Goal: Information Seeking & Learning: Learn about a topic

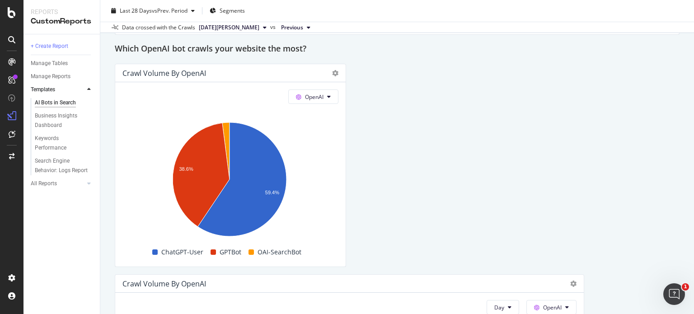
scroll to position [980, 0]
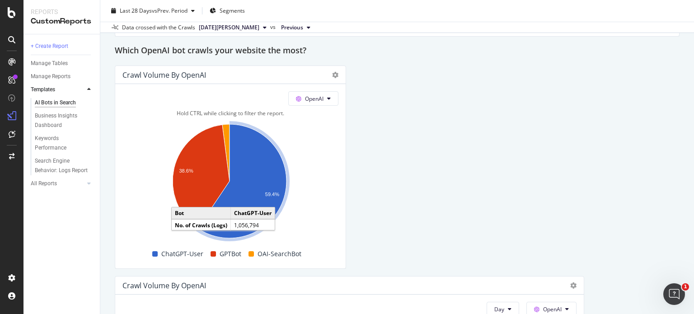
click at [266, 173] on icon "A chart." at bounding box center [242, 181] width 89 height 114
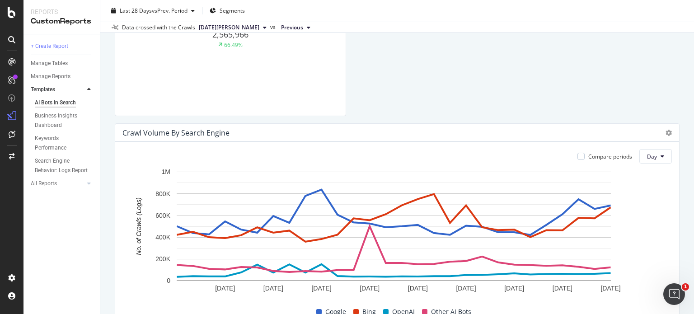
scroll to position [529, 0]
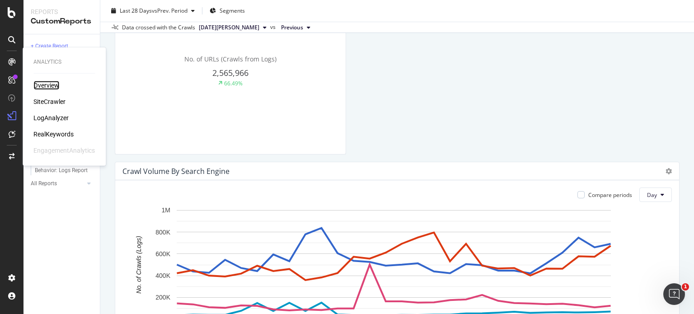
click at [43, 85] on div "Overview" at bounding box center [46, 85] width 26 height 9
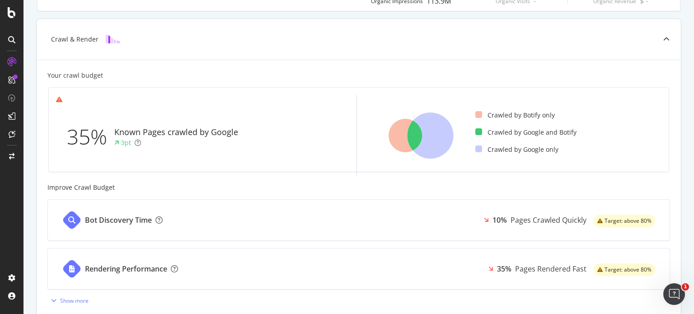
scroll to position [199, 0]
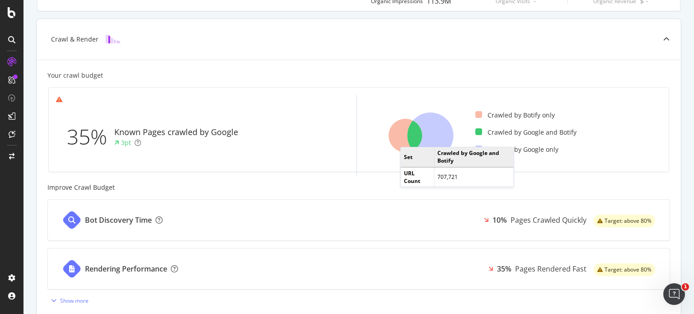
click at [409, 138] on icon at bounding box center [405, 135] width 33 height 33
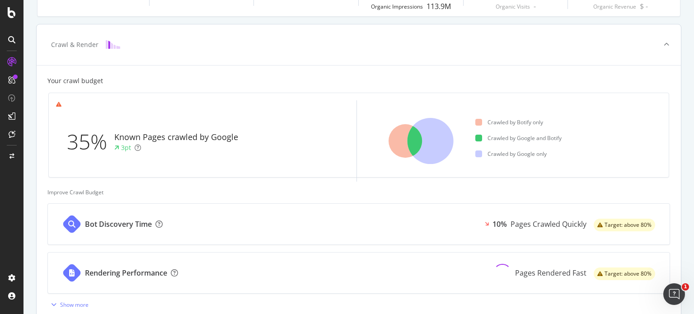
scroll to position [201, 0]
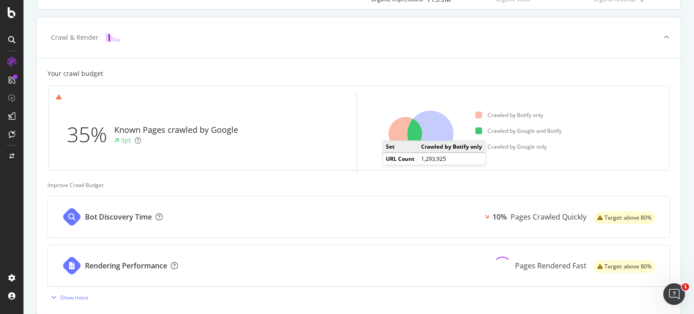
click at [391, 131] on icon at bounding box center [405, 133] width 33 height 33
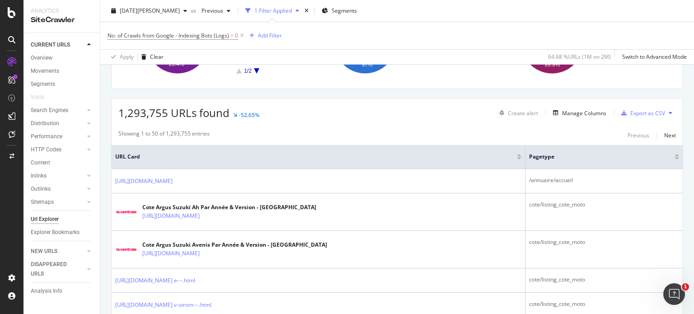
scroll to position [128, 0]
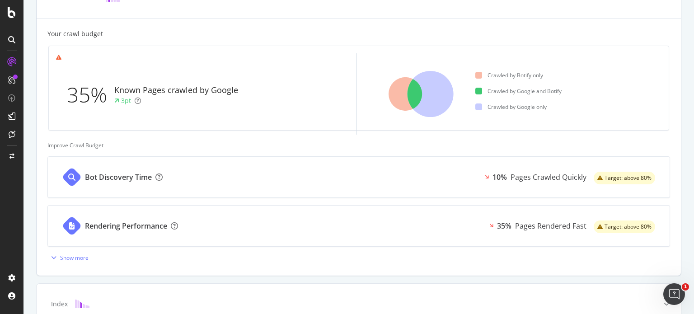
scroll to position [242, 0]
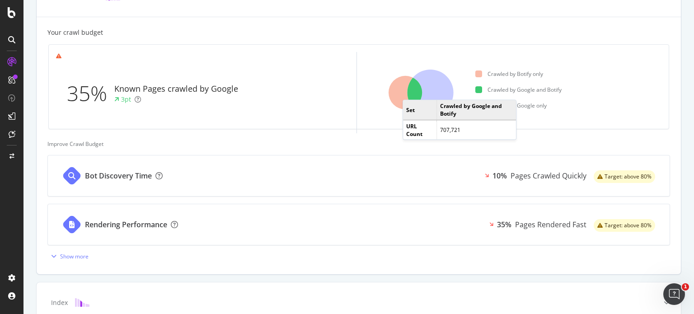
click at [412, 90] on icon at bounding box center [405, 92] width 33 height 33
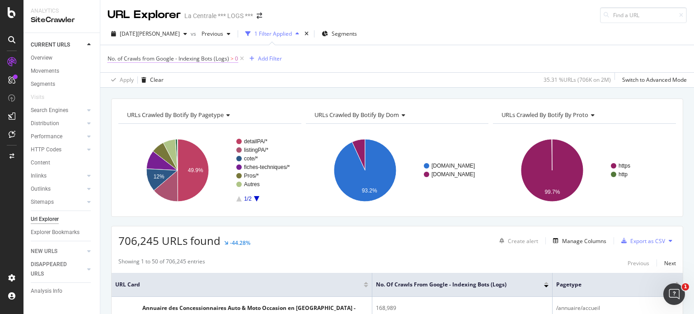
click at [163, 58] on span "No. of Crawls from Google - Indexing Bots (Logs)" at bounding box center [169, 59] width 122 height 8
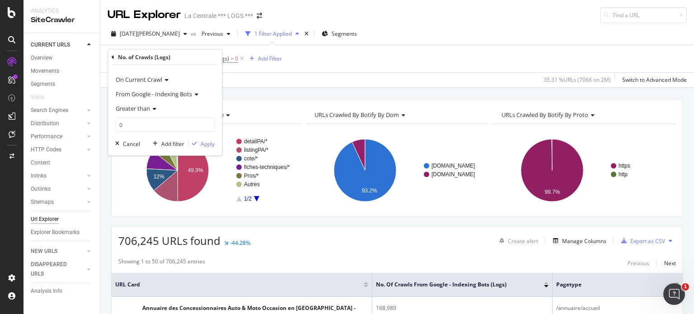
click at [196, 94] on icon at bounding box center [195, 94] width 6 height 5
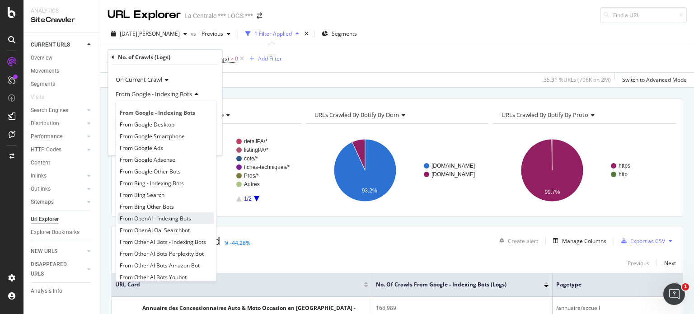
scroll to position [7, 0]
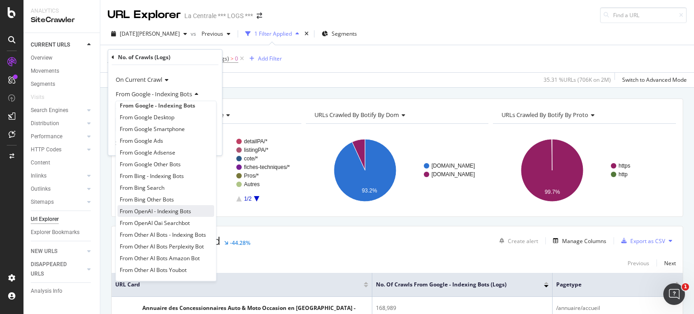
click at [153, 208] on span "From OpenAI - Indexing Bots" at bounding box center [155, 211] width 71 height 8
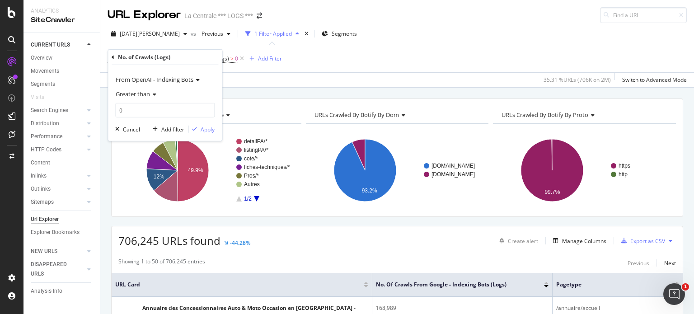
click at [195, 80] on icon at bounding box center [196, 79] width 6 height 5
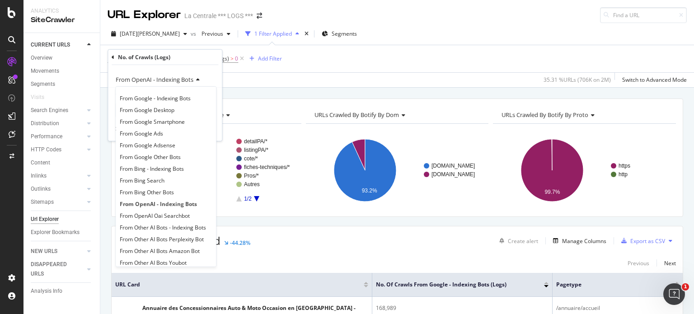
click at [209, 75] on div "From OpenAI - Indexing Bots" at bounding box center [164, 79] width 99 height 14
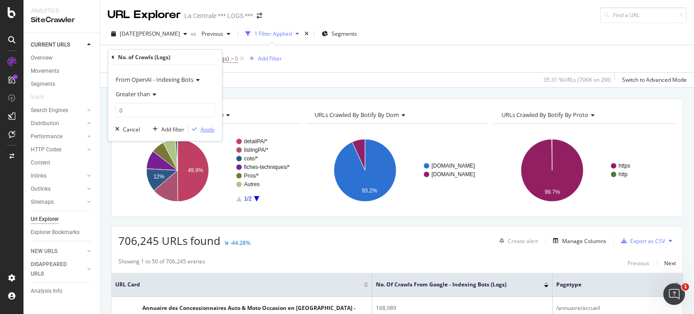
click at [201, 128] on div "Apply" at bounding box center [208, 129] width 14 height 8
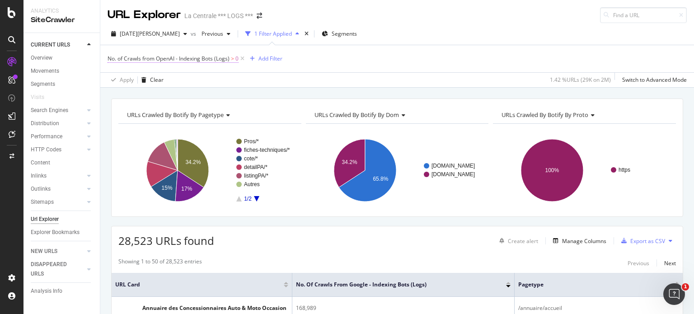
click at [197, 59] on span "No. of Crawls from OpenAI - Indexing Bots (Logs)" at bounding box center [169, 59] width 122 height 8
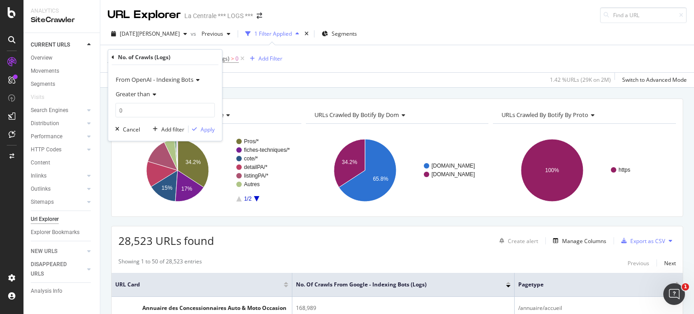
click at [196, 80] on icon at bounding box center [196, 79] width 6 height 5
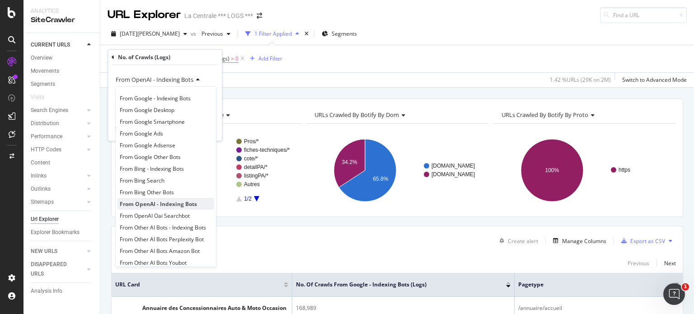
scroll to position [7, 0]
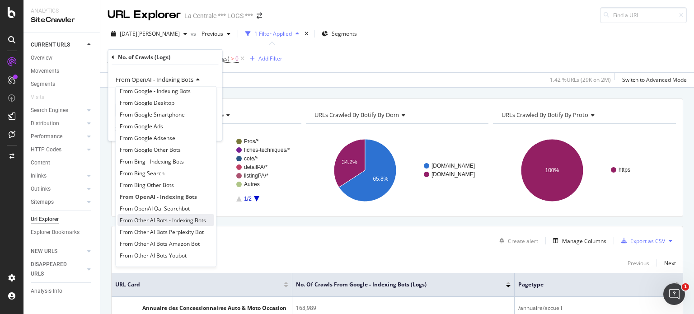
click at [174, 221] on span "From Other AI Bots - Indexing Bots" at bounding box center [163, 220] width 86 height 8
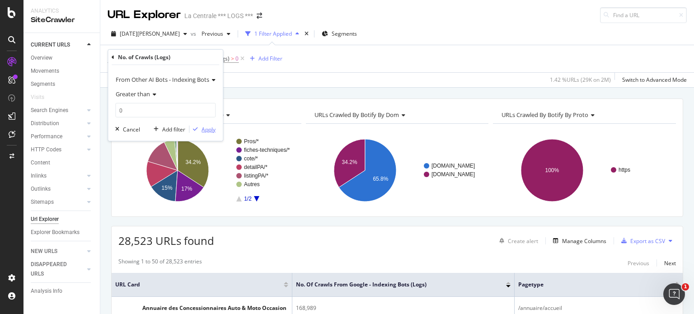
click at [209, 131] on div "Apply" at bounding box center [209, 129] width 14 height 8
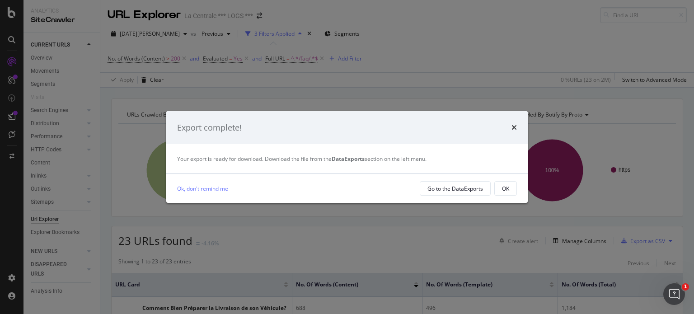
scroll to position [56, 0]
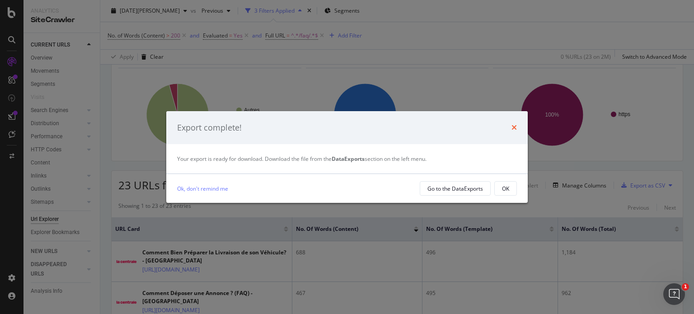
click at [513, 129] on icon "times" at bounding box center [513, 127] width 5 height 7
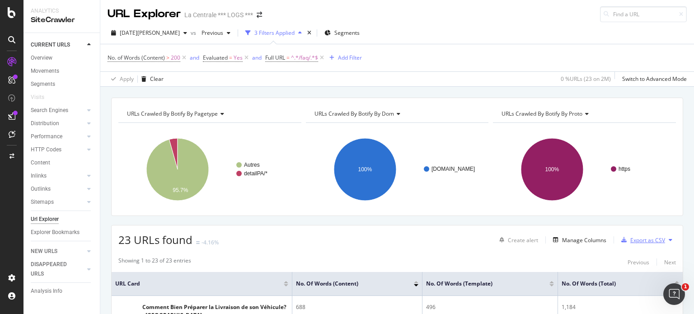
scroll to position [0, 0]
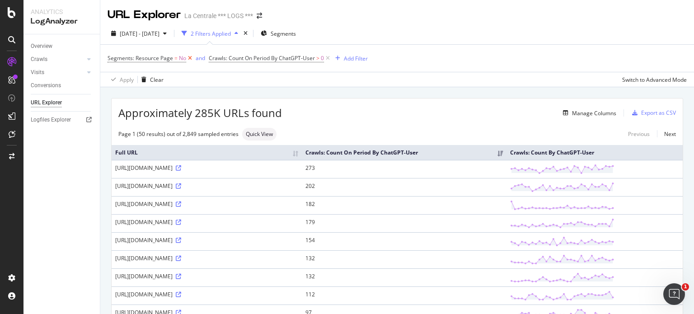
click at [190, 58] on icon at bounding box center [190, 58] width 8 height 9
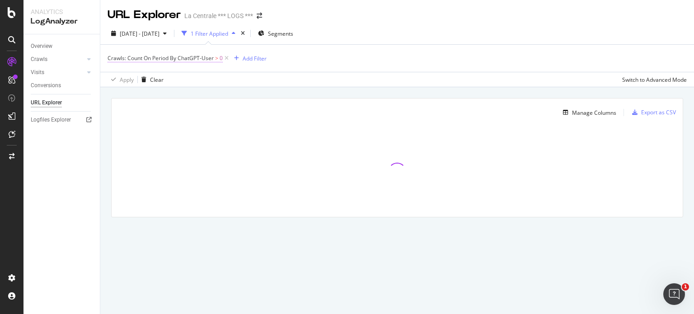
click at [195, 56] on span "Crawls: Count On Period By ChatGPT-User" at bounding box center [161, 58] width 106 height 8
click at [156, 77] on span "By ChatGPT-User" at bounding box center [138, 79] width 44 height 8
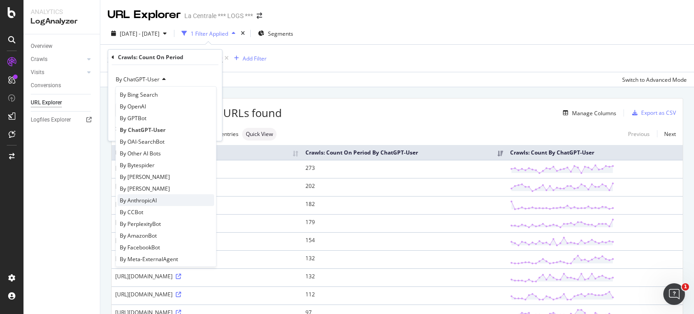
scroll to position [154, 0]
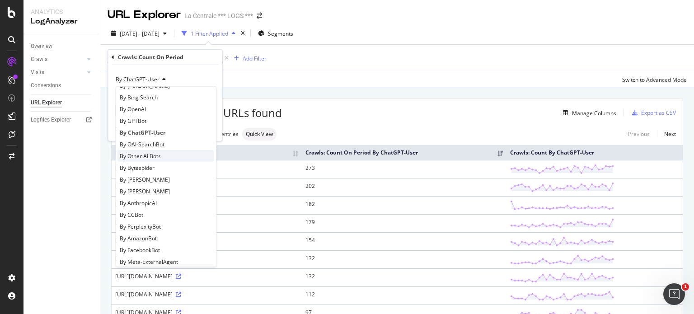
click at [141, 155] on span "By Other AI Bots" at bounding box center [140, 156] width 41 height 8
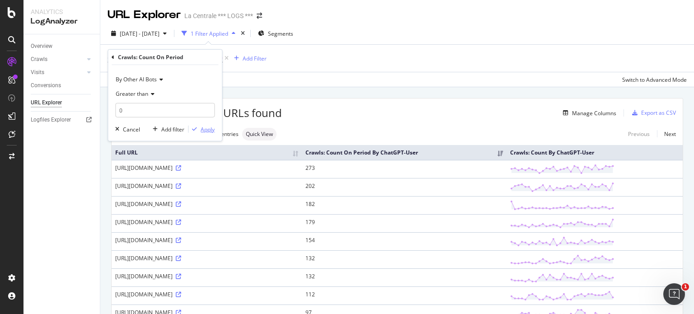
click at [206, 128] on div "Apply" at bounding box center [208, 129] width 14 height 8
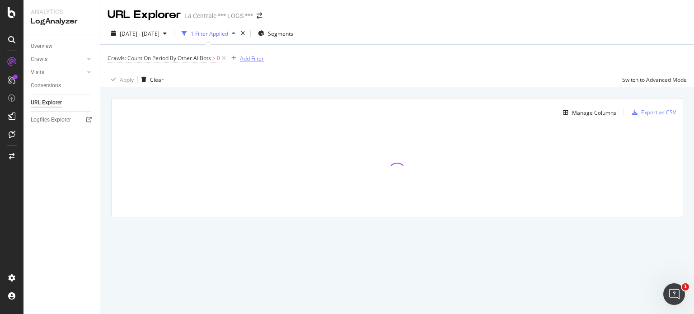
click at [253, 58] on div "Add Filter" at bounding box center [252, 59] width 24 height 8
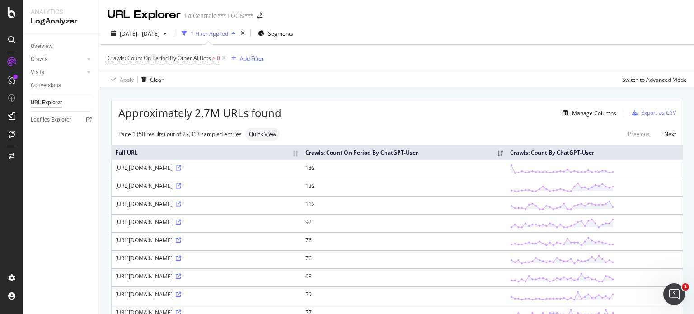
click at [248, 59] on div "Add Filter" at bounding box center [252, 59] width 24 height 8
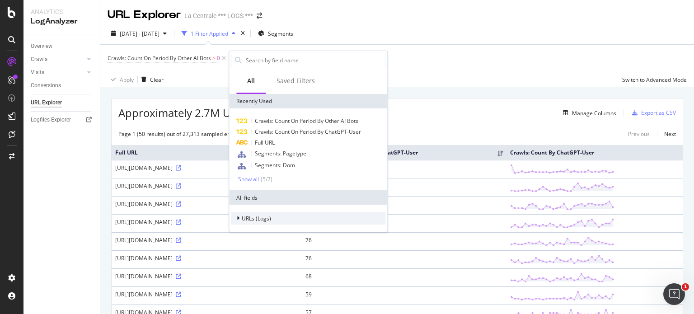
click at [239, 218] on icon at bounding box center [238, 218] width 3 height 5
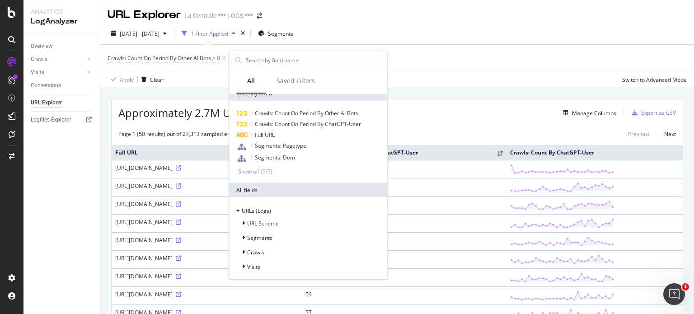
scroll to position [6, 0]
click at [244, 254] on icon at bounding box center [243, 253] width 3 height 5
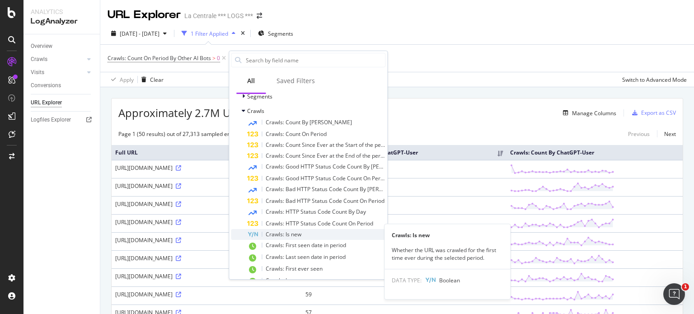
scroll to position [154, 0]
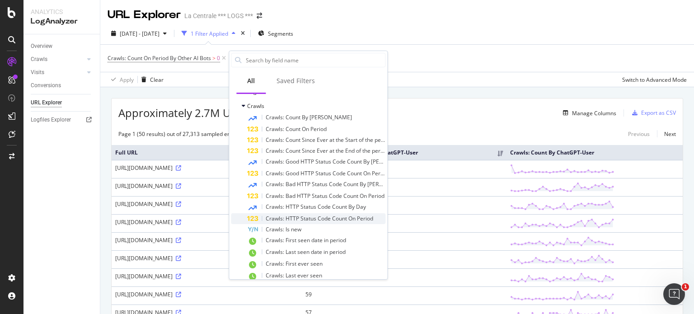
click at [304, 217] on span "Crawls: HTTP Status Code Count On Period" at bounding box center [320, 219] width 108 height 8
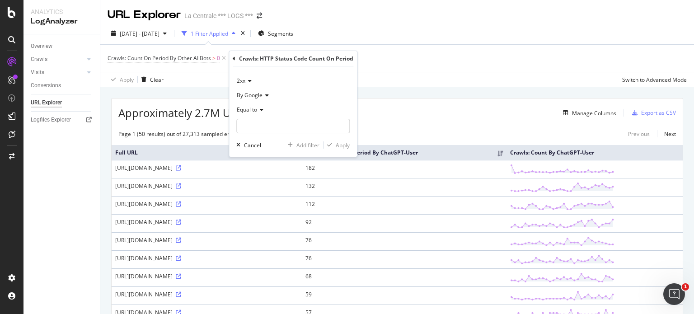
click at [264, 96] on icon at bounding box center [266, 95] width 6 height 5
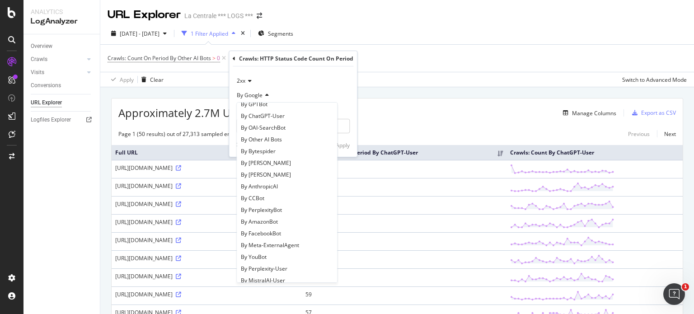
scroll to position [195, 0]
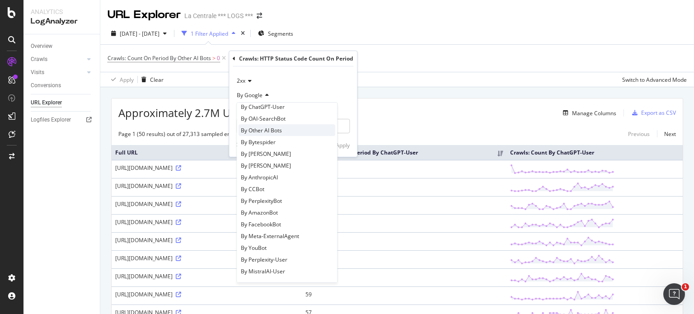
click at [269, 131] on span "By Other AI Bots" at bounding box center [261, 131] width 41 height 8
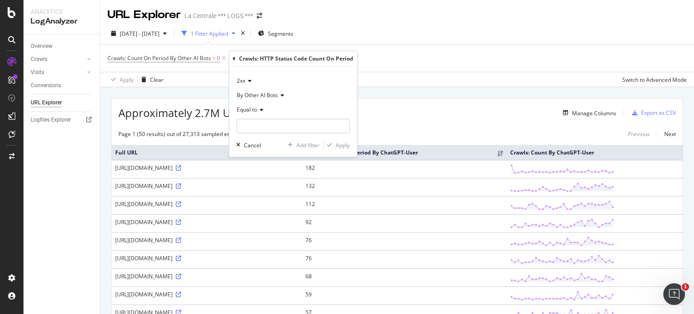
click at [258, 108] on icon at bounding box center [260, 109] width 6 height 5
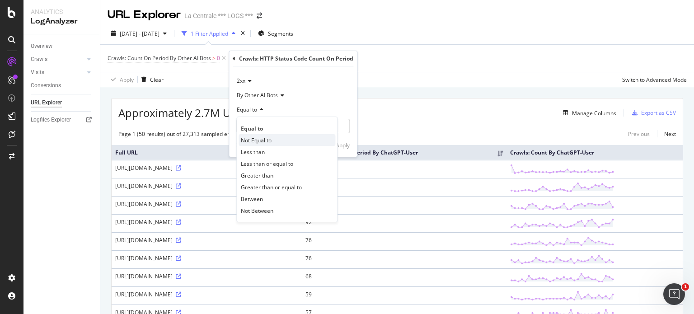
click at [255, 141] on span "Not Equal to" at bounding box center [256, 140] width 31 height 8
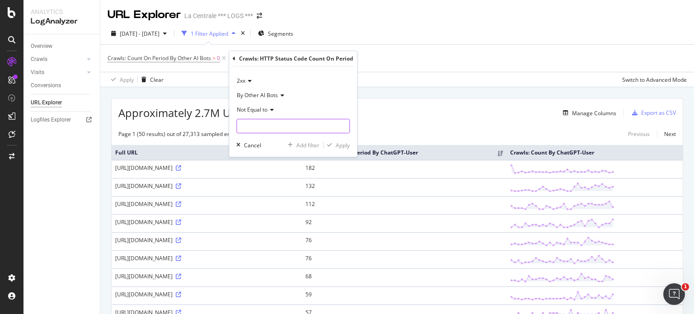
click at [248, 126] on input "number" at bounding box center [292, 126] width 113 height 14
type input "200"
click at [342, 145] on div "Apply" at bounding box center [343, 145] width 14 height 8
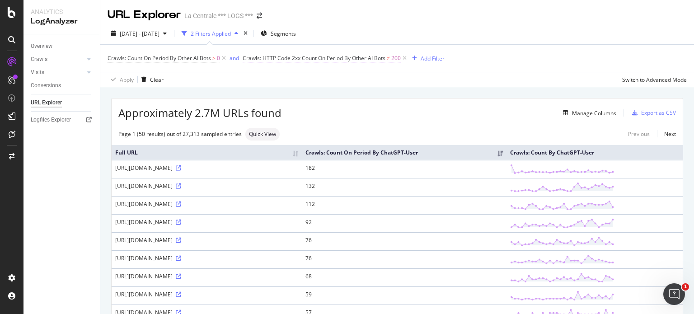
click at [397, 57] on span "200" at bounding box center [395, 58] width 9 height 13
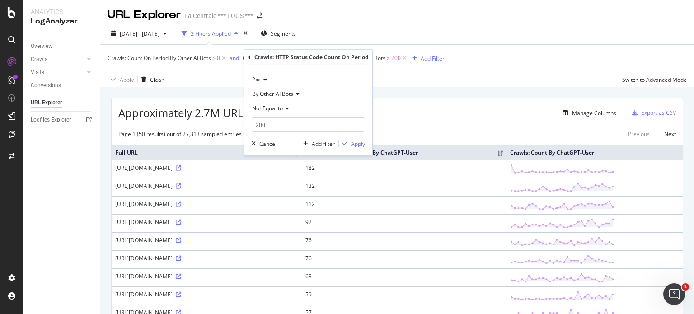
click at [284, 108] on icon at bounding box center [286, 108] width 6 height 5
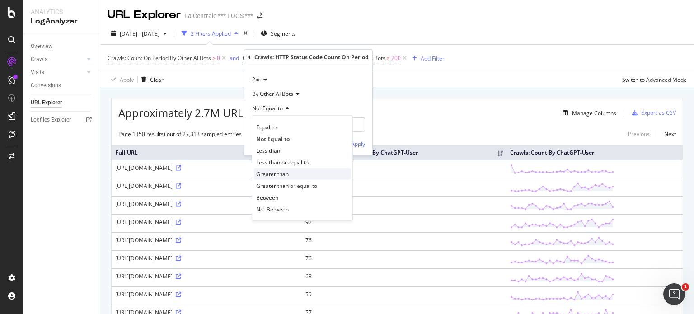
click at [279, 172] on span "Greater than" at bounding box center [272, 174] width 33 height 8
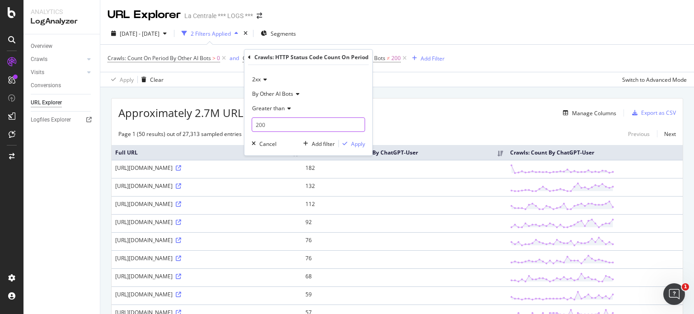
drag, startPoint x: 266, startPoint y: 126, endPoint x: 228, endPoint y: 125, distance: 38.0
click at [228, 125] on body "Analytics LogAnalyzer Overview Crawls Daily Distribution Segments Distribution …" at bounding box center [347, 157] width 694 height 314
type input "2"
type input "0"
click at [356, 142] on div "Apply" at bounding box center [358, 144] width 14 height 8
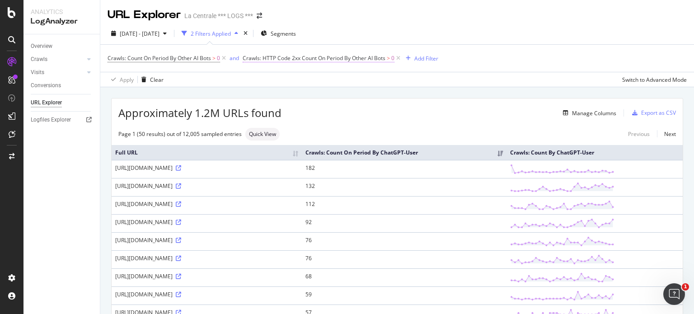
click at [375, 59] on span "Crawls: HTTP Code 2xx Count On Period By Other AI Bots" at bounding box center [314, 58] width 143 height 8
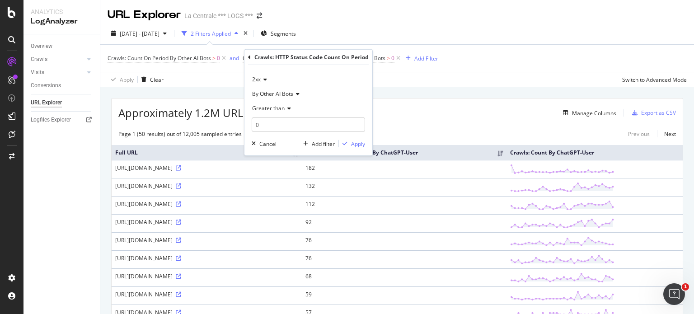
click at [263, 79] on icon at bounding box center [264, 79] width 6 height 5
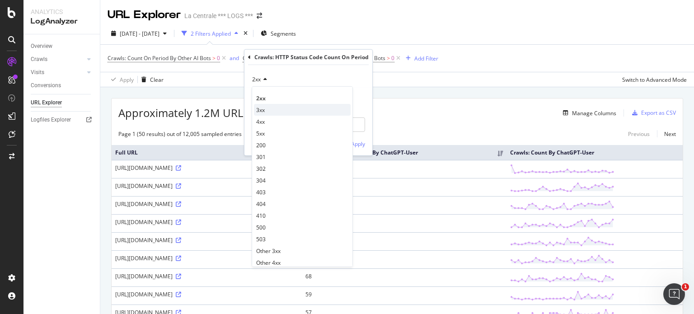
click at [268, 113] on div "3xx" at bounding box center [302, 110] width 97 height 12
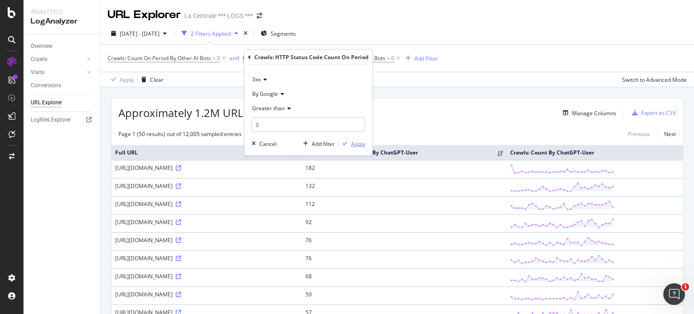
click at [353, 145] on div "Apply" at bounding box center [358, 144] width 14 height 8
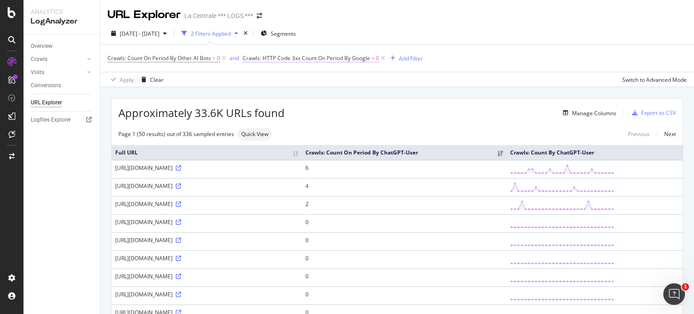
click at [341, 57] on span "Crawls: HTTP Code 3xx Count On Period By Google" at bounding box center [306, 58] width 127 height 8
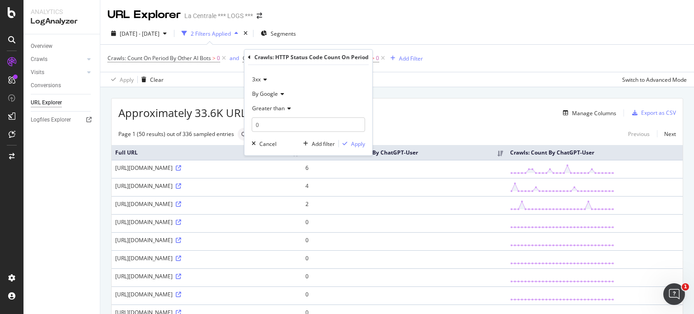
click at [264, 80] on icon at bounding box center [264, 79] width 6 height 5
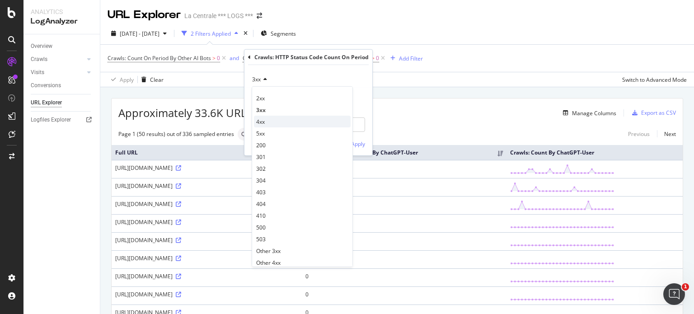
click at [267, 124] on div "4xx" at bounding box center [302, 122] width 97 height 12
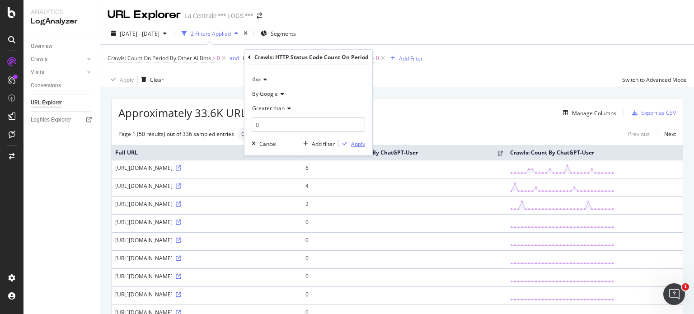
click at [351, 143] on div "Apply" at bounding box center [358, 144] width 14 height 8
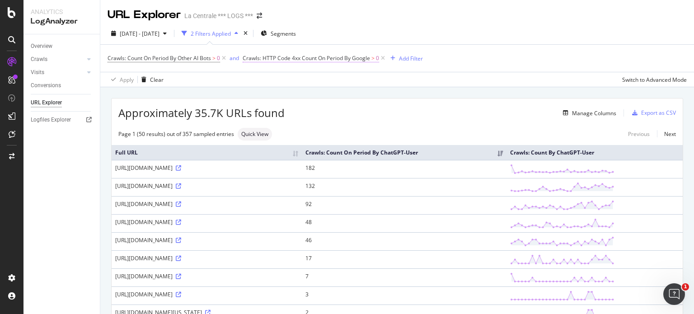
click at [333, 58] on span "Crawls: HTTP Code 4xx Count On Period By Google" at bounding box center [306, 58] width 127 height 8
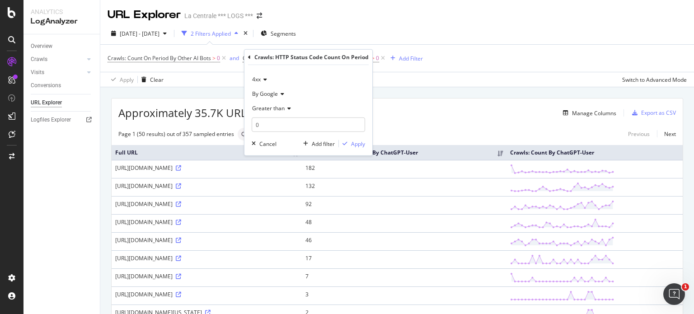
click at [266, 77] on icon at bounding box center [264, 79] width 6 height 5
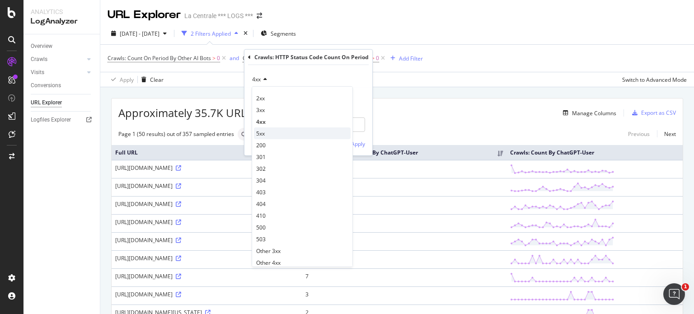
click at [280, 134] on div "5xx" at bounding box center [302, 133] width 97 height 12
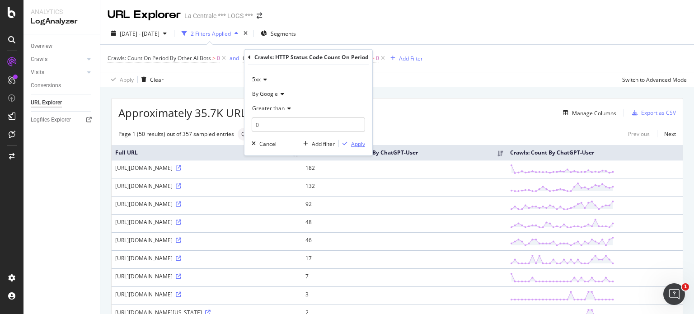
click at [351, 144] on div "Apply" at bounding box center [358, 144] width 14 height 8
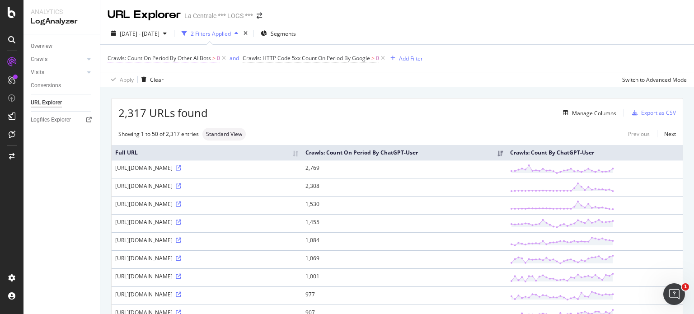
click at [197, 56] on span "Crawls: Count On Period By Other AI Bots" at bounding box center [159, 58] width 103 height 8
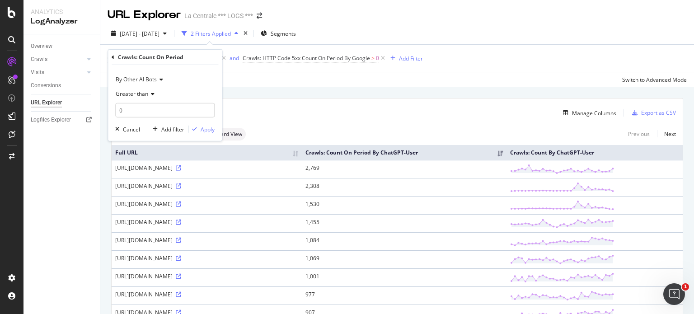
click at [152, 80] on span "By Other AI Bots" at bounding box center [136, 79] width 41 height 8
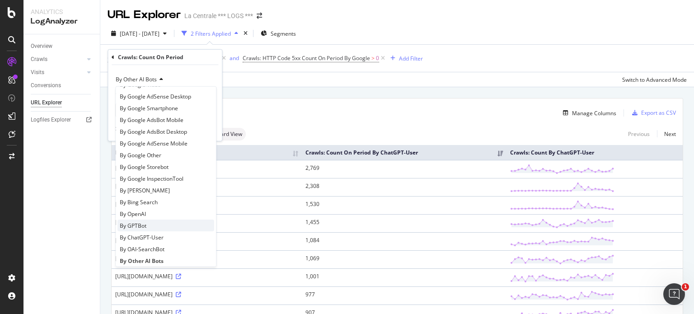
scroll to position [50, 0]
click at [143, 215] on span "By OpenAI" at bounding box center [133, 213] width 26 height 8
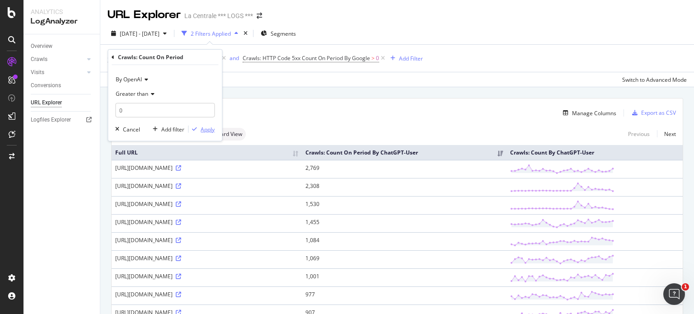
click at [202, 133] on button "Apply" at bounding box center [201, 129] width 26 height 9
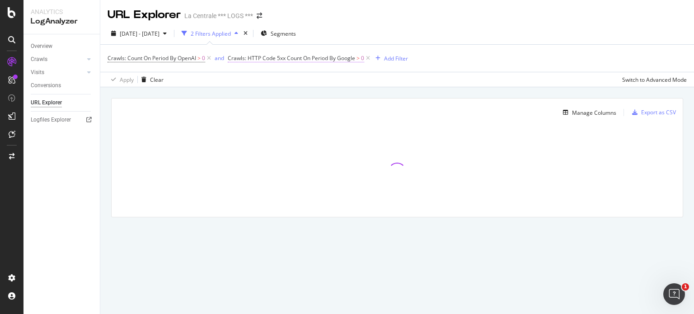
click at [315, 59] on span "Crawls: HTTP Code 5xx Count On Period By Google" at bounding box center [291, 58] width 127 height 8
click at [261, 94] on span "By Google" at bounding box center [250, 94] width 26 height 8
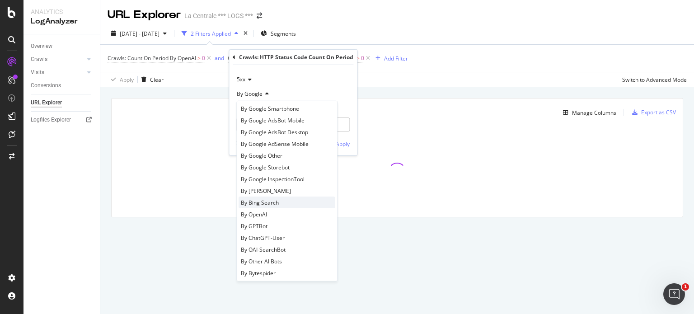
scroll to position [61, 0]
click at [266, 216] on span "By OpenAI" at bounding box center [254, 216] width 26 height 8
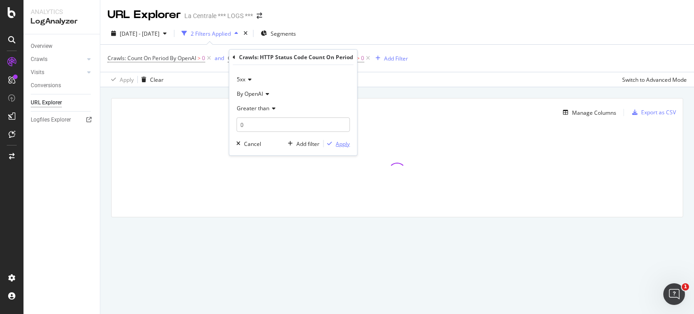
click at [339, 142] on div "Apply" at bounding box center [343, 144] width 14 height 8
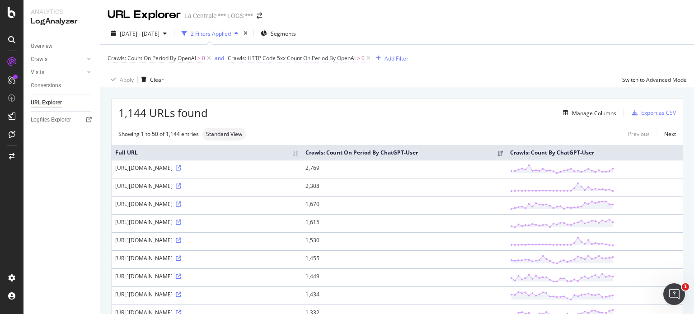
click at [314, 59] on span "Crawls: HTTP Code 5xx Count On Period By OpenAI" at bounding box center [292, 58] width 128 height 8
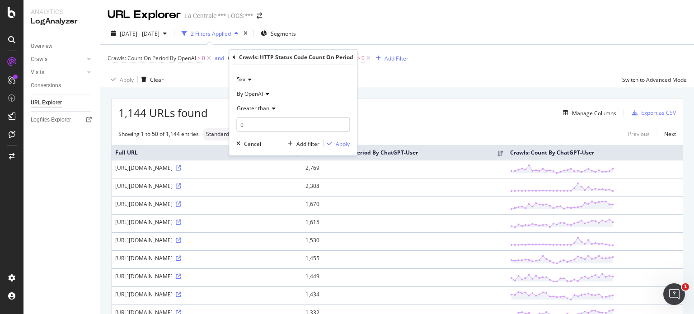
click at [250, 81] on icon at bounding box center [248, 79] width 6 height 5
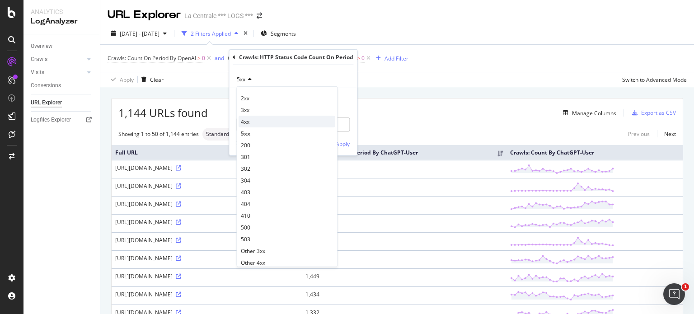
click at [254, 122] on div "4xx" at bounding box center [287, 122] width 97 height 12
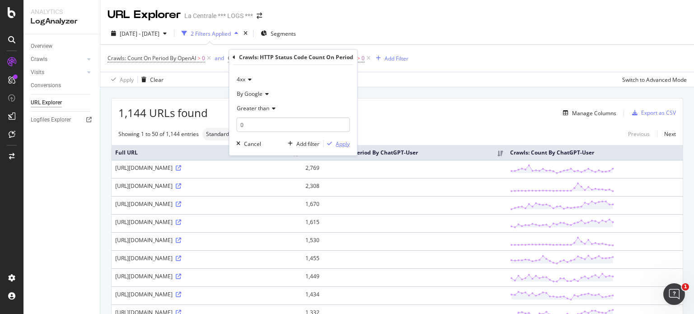
click at [337, 143] on div "Apply" at bounding box center [343, 144] width 14 height 8
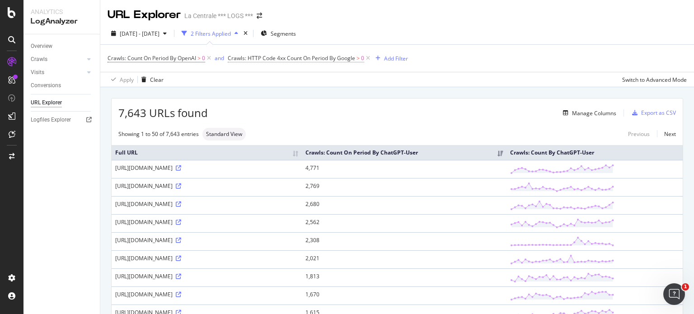
click at [309, 57] on span "Crawls: HTTP Code 4xx Count On Period By Google" at bounding box center [291, 58] width 127 height 8
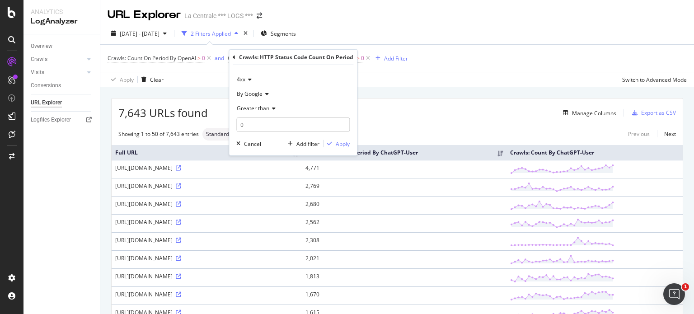
click at [263, 92] on icon at bounding box center [266, 93] width 6 height 5
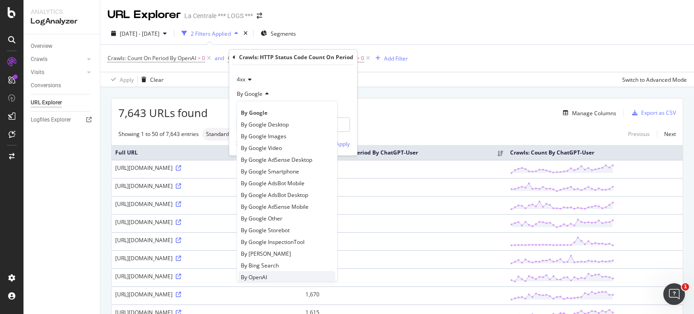
click at [257, 276] on span "By OpenAI" at bounding box center [254, 277] width 26 height 8
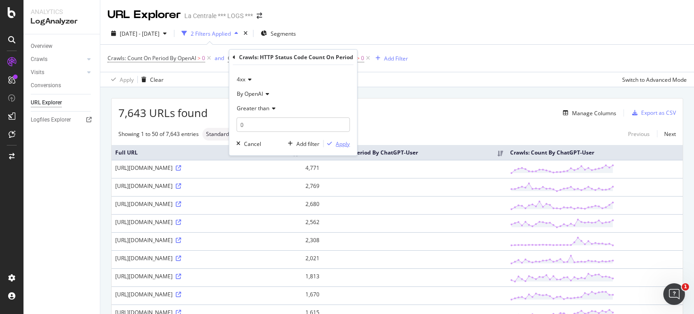
click at [339, 144] on div "Apply" at bounding box center [343, 144] width 14 height 8
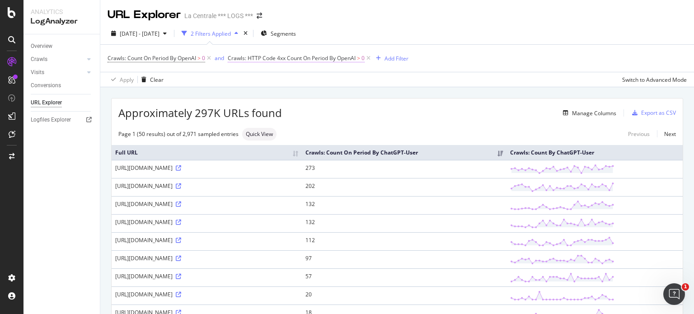
click at [318, 58] on span "Crawls: HTTP Code 4xx Count On Period By OpenAI" at bounding box center [292, 58] width 128 height 8
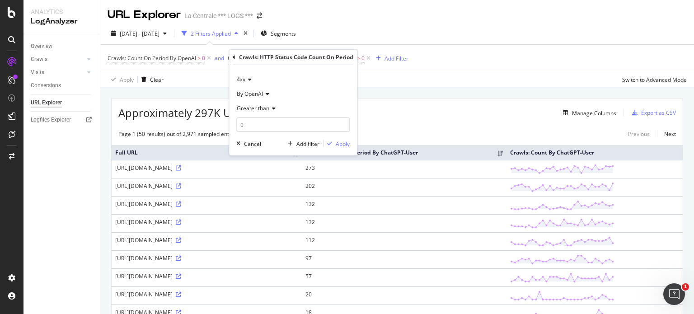
click at [249, 79] on icon at bounding box center [248, 79] width 6 height 5
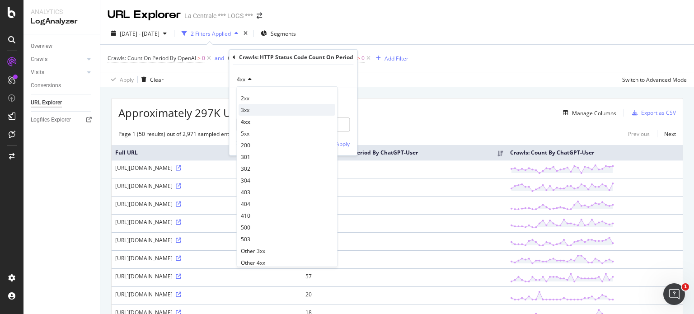
click at [252, 109] on div "3xx" at bounding box center [287, 110] width 97 height 12
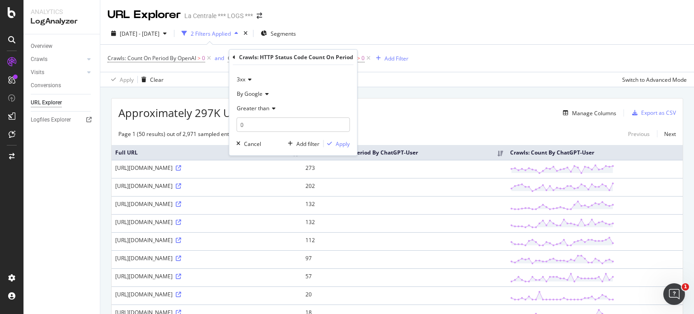
click at [255, 93] on span "By Google" at bounding box center [250, 94] width 26 height 8
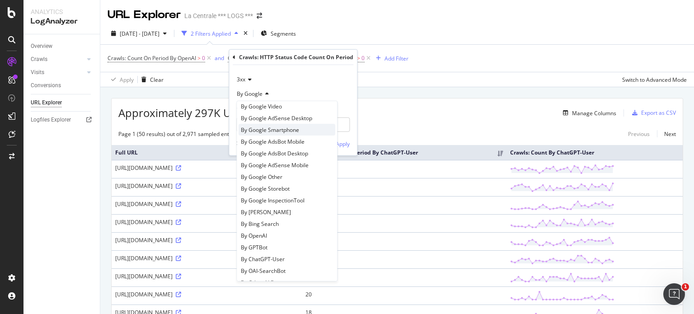
scroll to position [42, 0]
click at [279, 238] on div "By OpenAI" at bounding box center [287, 236] width 97 height 12
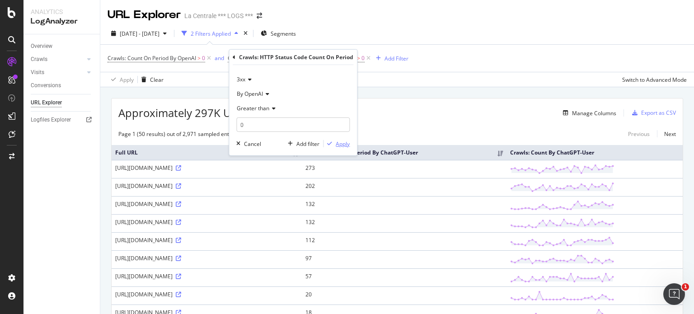
click at [336, 143] on div "Apply" at bounding box center [343, 144] width 14 height 8
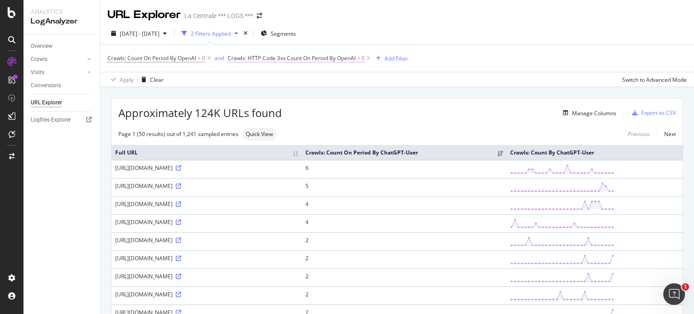
click at [335, 57] on span "Crawls: HTTP Code 3xx Count On Period By OpenAI" at bounding box center [292, 58] width 128 height 8
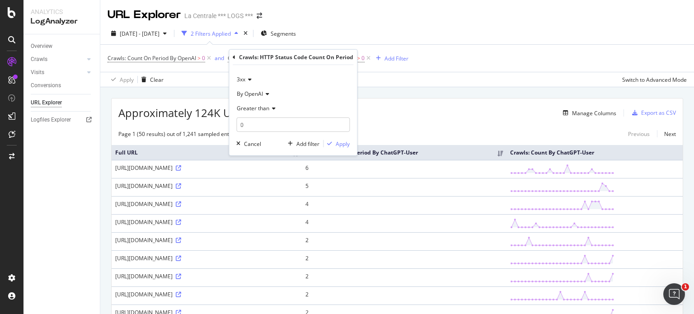
click at [250, 77] on icon at bounding box center [248, 79] width 6 height 5
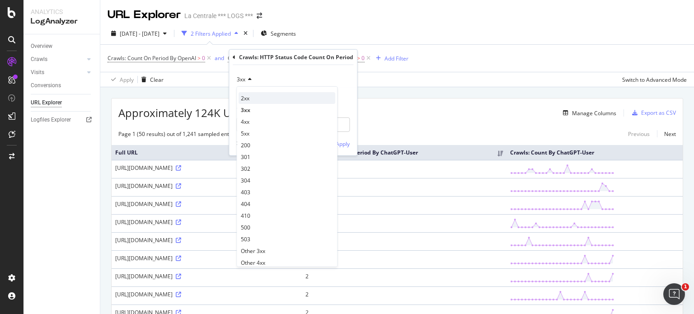
click at [253, 98] on div "2xx" at bounding box center [287, 98] width 97 height 12
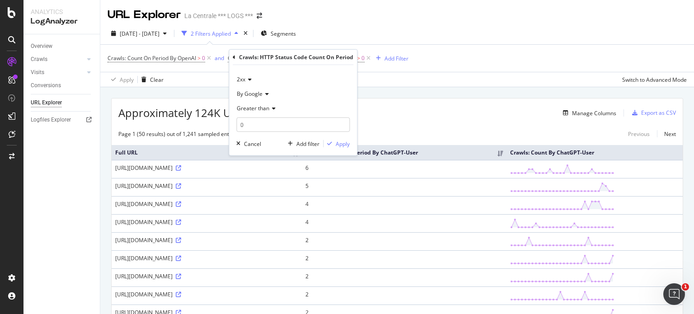
click at [258, 94] on span "By Google" at bounding box center [250, 94] width 26 height 8
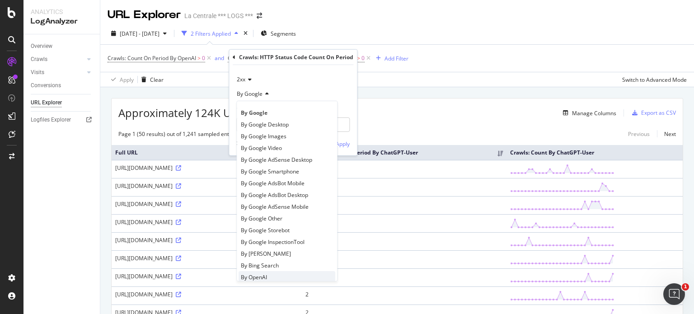
click at [265, 277] on span "By OpenAI" at bounding box center [254, 277] width 26 height 8
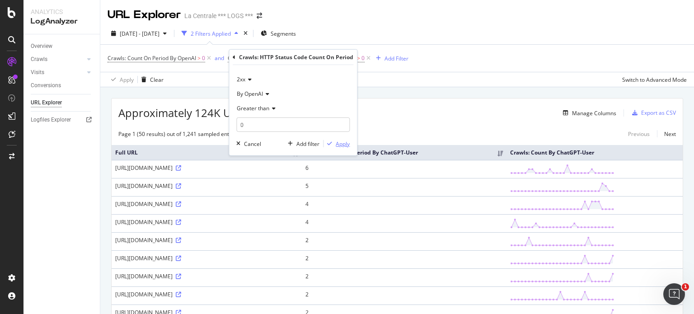
click at [341, 144] on div "Apply" at bounding box center [343, 144] width 14 height 8
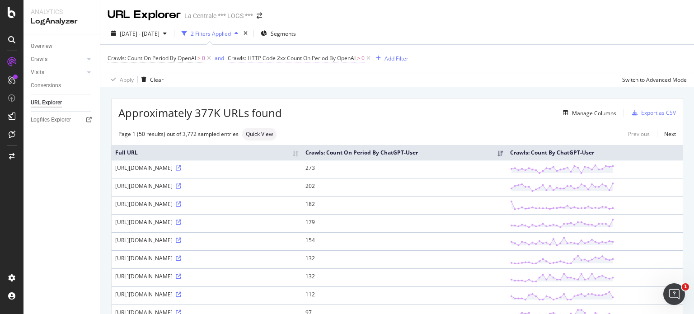
click at [328, 58] on span "Crawls: HTTP Code 2xx Count On Period By OpenAI" at bounding box center [292, 58] width 128 height 8
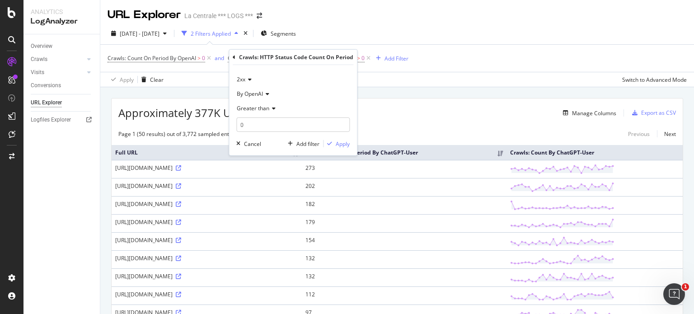
click at [262, 92] on span "By OpenAI" at bounding box center [250, 94] width 26 height 8
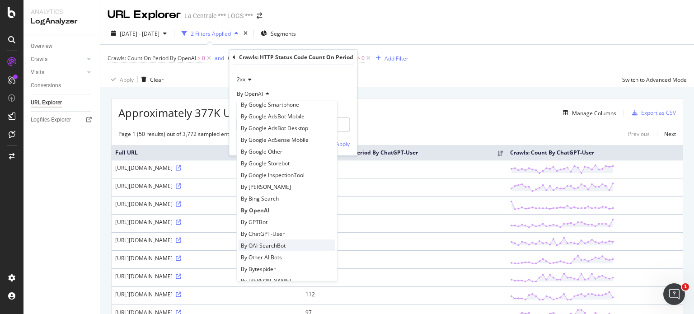
scroll to position [69, 0]
click at [271, 253] on span "By Other AI Bots" at bounding box center [261, 255] width 41 height 8
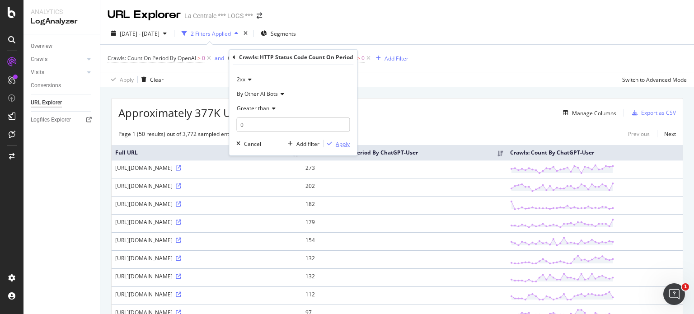
click at [334, 143] on div "button" at bounding box center [330, 143] width 12 height 5
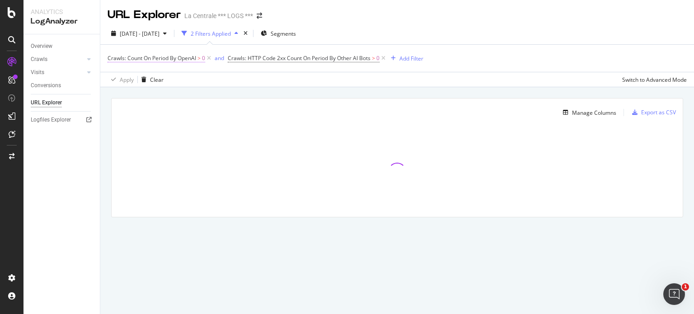
click at [165, 59] on span "Crawls: Count On Period By OpenAI" at bounding box center [152, 58] width 89 height 8
click at [142, 79] on span "By OpenAI" at bounding box center [129, 79] width 26 height 8
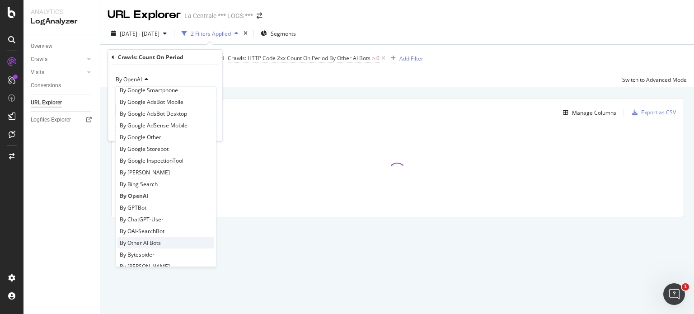
scroll to position [69, 0]
click at [153, 242] on span "By Other AI Bots" at bounding box center [140, 241] width 41 height 8
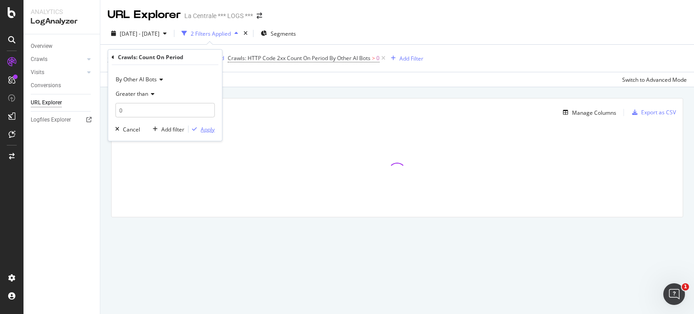
click at [198, 130] on div "button" at bounding box center [194, 129] width 12 height 5
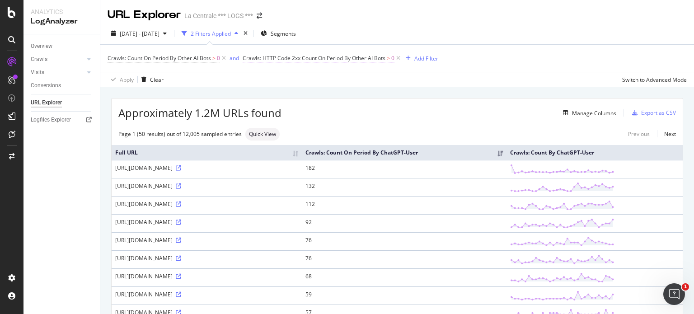
click at [338, 59] on span "Crawls: HTTP Code 2xx Count On Period By Other AI Bots" at bounding box center [314, 58] width 143 height 8
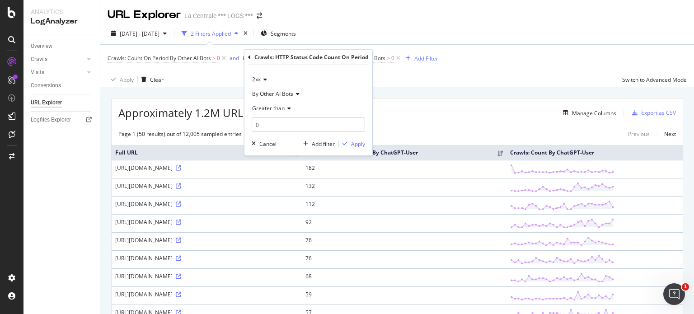
click at [266, 78] on icon at bounding box center [264, 79] width 6 height 5
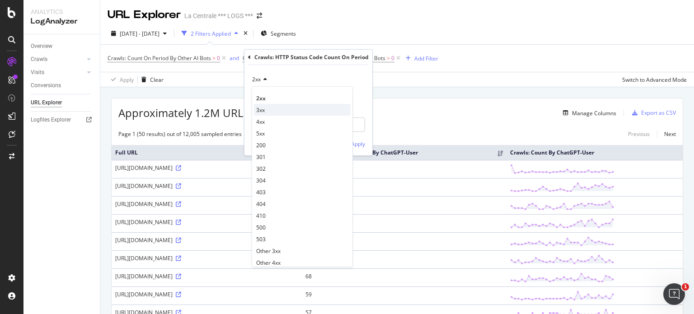
click at [277, 113] on div "3xx" at bounding box center [302, 110] width 97 height 12
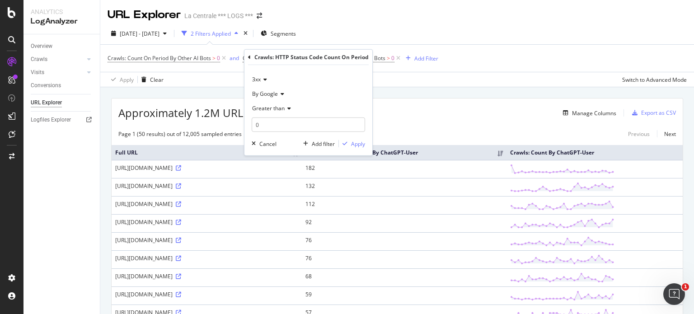
click at [272, 93] on span "By Google" at bounding box center [265, 94] width 26 height 8
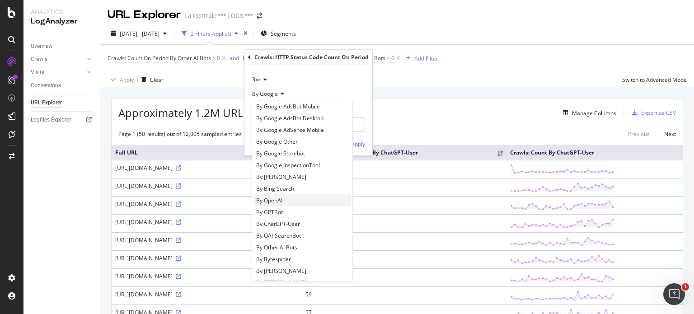
scroll to position [77, 0]
click at [286, 249] on span "By Other AI Bots" at bounding box center [276, 247] width 41 height 8
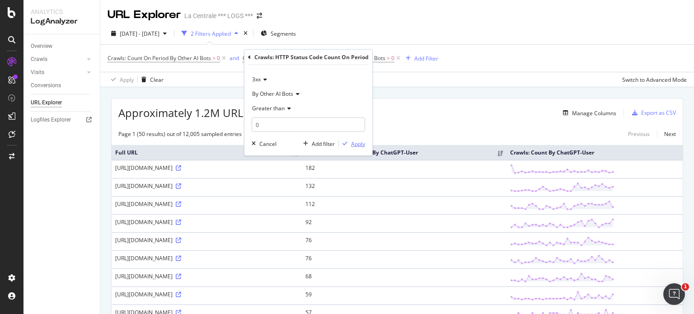
click at [348, 144] on div "button" at bounding box center [345, 143] width 12 height 5
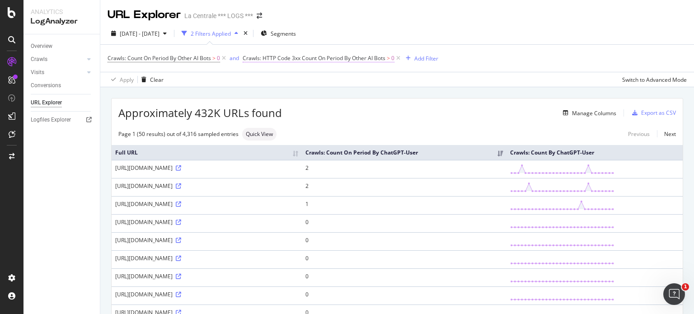
click at [355, 59] on span "Crawls: HTTP Code 3xx Count On Period By Other AI Bots" at bounding box center [314, 58] width 143 height 8
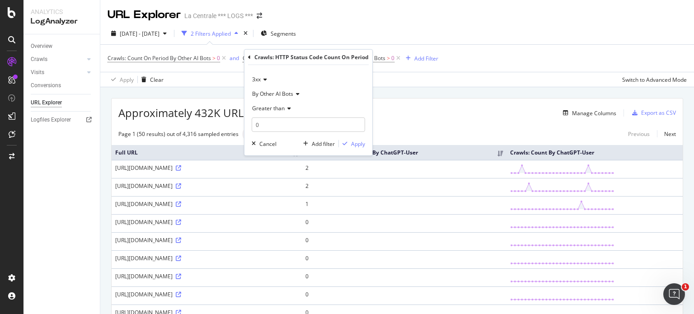
click at [263, 79] on icon at bounding box center [264, 79] width 6 height 5
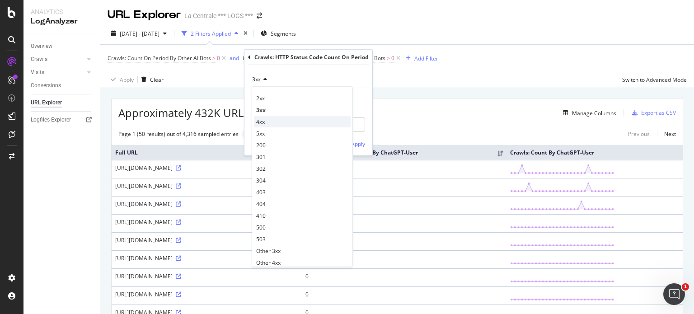
click at [264, 121] on span "4xx" at bounding box center [260, 121] width 9 height 8
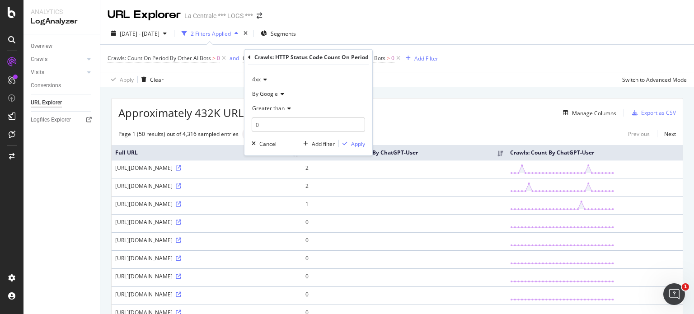
click at [275, 92] on span "By Google" at bounding box center [265, 94] width 26 height 8
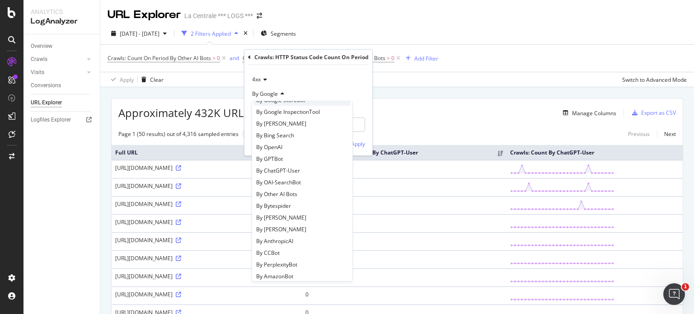
scroll to position [134, 0]
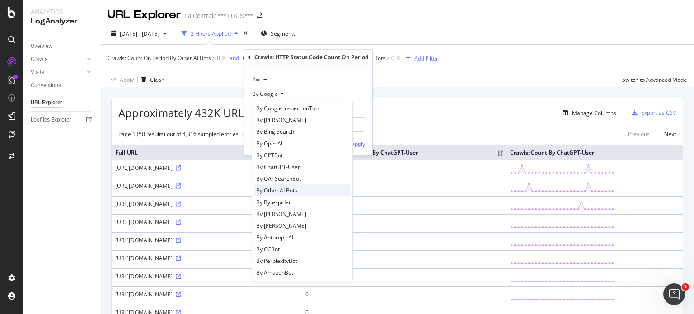
click at [286, 191] on span "By Other AI Bots" at bounding box center [276, 190] width 41 height 8
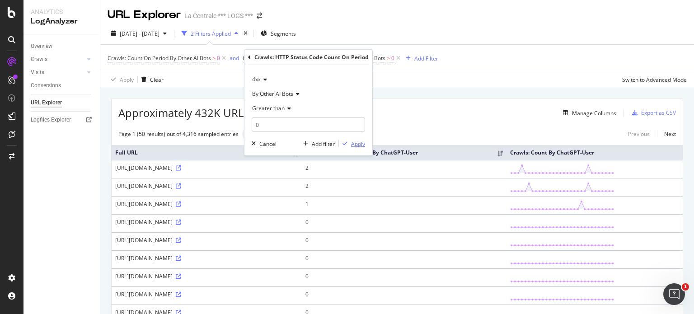
click at [348, 144] on div "button" at bounding box center [345, 143] width 12 height 5
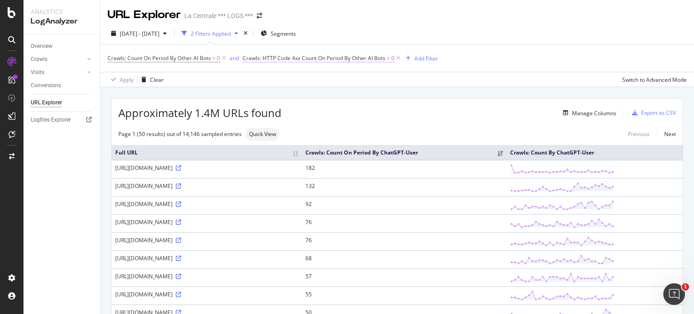
click at [346, 59] on span "Crawls: HTTP Code 4xx Count On Period By Other AI Bots" at bounding box center [314, 58] width 143 height 8
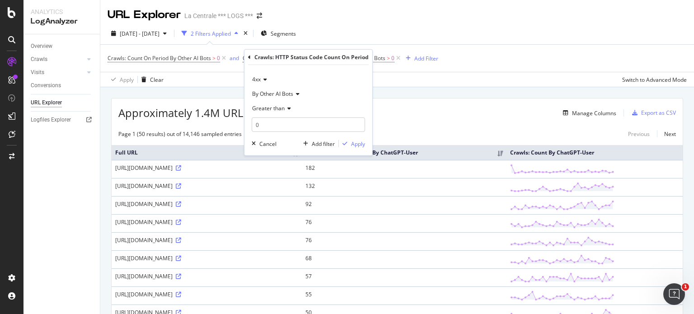
click at [264, 77] on icon at bounding box center [264, 79] width 6 height 5
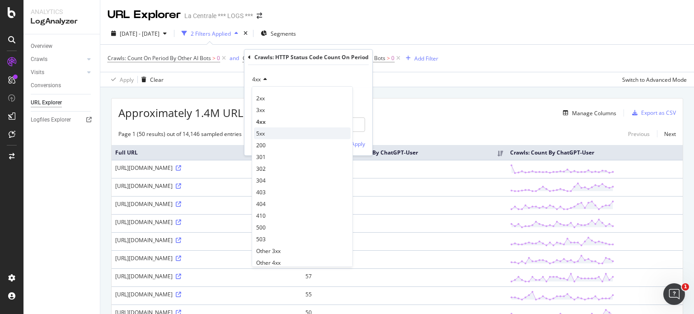
click at [268, 134] on div "5xx" at bounding box center [302, 133] width 97 height 12
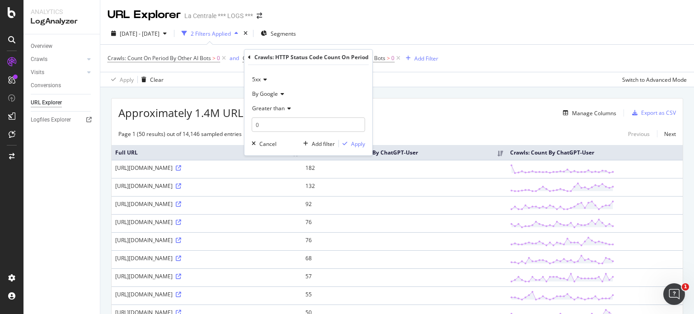
click at [272, 92] on span "By Google" at bounding box center [265, 94] width 26 height 8
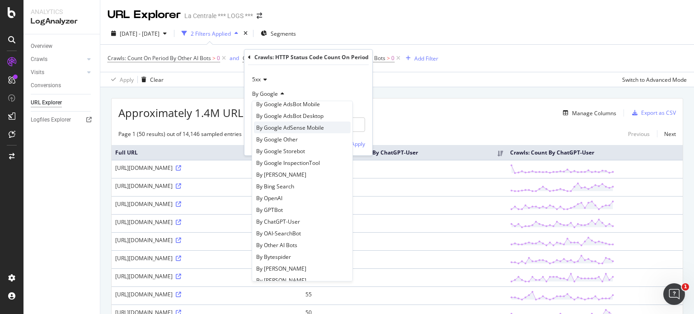
scroll to position [79, 0]
click at [291, 249] on div "By Other AI Bots" at bounding box center [302, 245] width 97 height 12
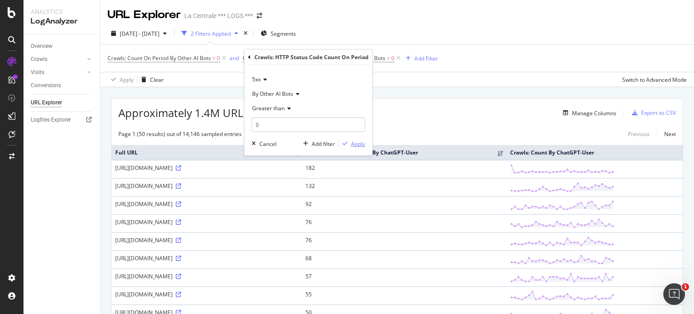
click at [350, 144] on div "button" at bounding box center [345, 143] width 12 height 5
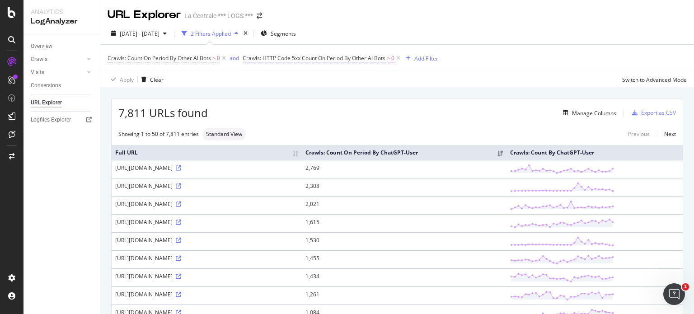
click at [272, 57] on span "Crawls: HTTP Code 5xx Count On Period By Other AI Bots" at bounding box center [314, 58] width 143 height 8
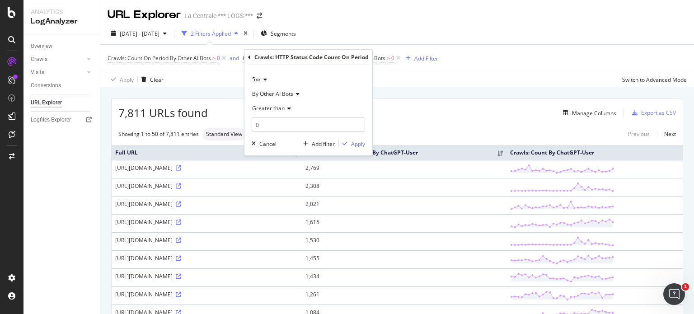
click at [249, 57] on icon at bounding box center [249, 56] width 3 height 5
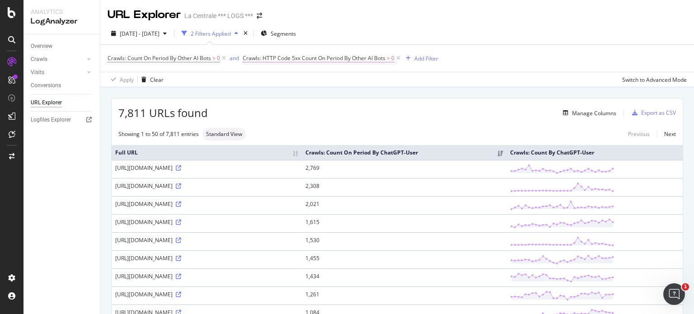
click at [366, 57] on span "Crawls: HTTP Code 5xx Count On Period By Other AI Bots" at bounding box center [314, 58] width 143 height 8
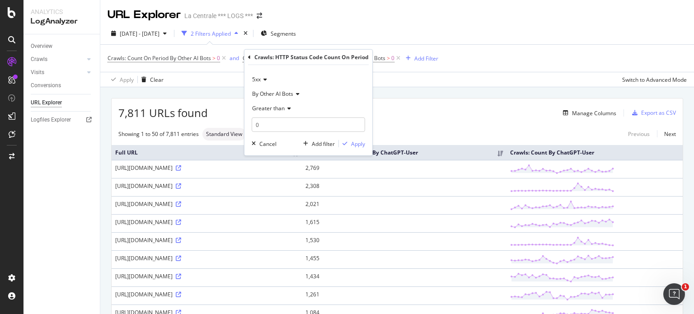
click at [250, 58] on icon at bounding box center [249, 56] width 3 height 5
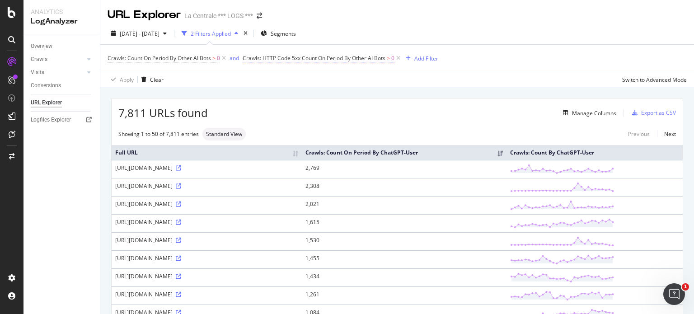
click at [279, 56] on span "Crawls: HTTP Code 5xx Count On Period By Other AI Bots" at bounding box center [314, 58] width 143 height 8
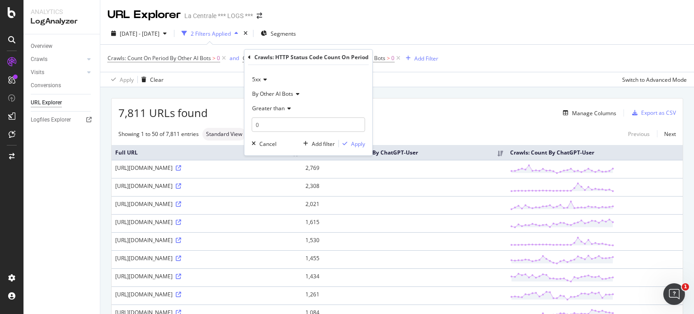
click at [250, 59] on icon at bounding box center [249, 56] width 3 height 5
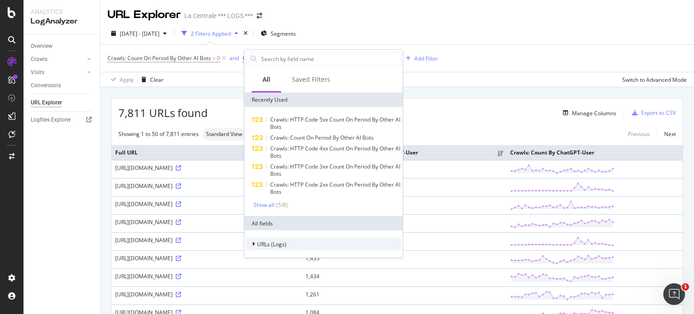
click at [252, 245] on div at bounding box center [254, 243] width 5 height 9
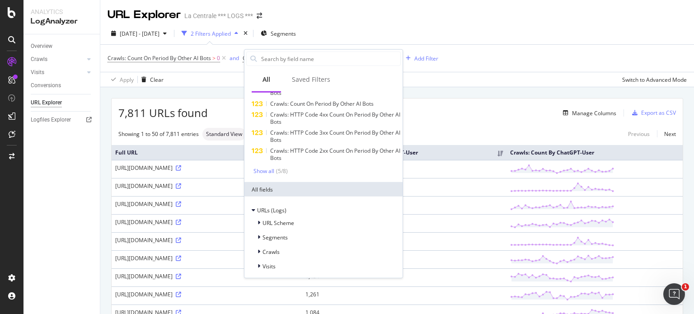
scroll to position [35, 0]
click at [259, 249] on icon at bounding box center [259, 250] width 3 height 5
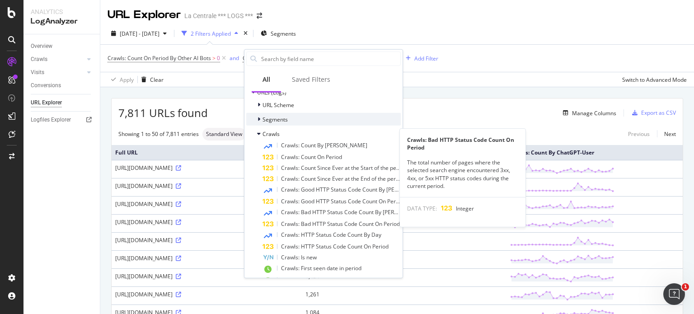
scroll to position [154, 0]
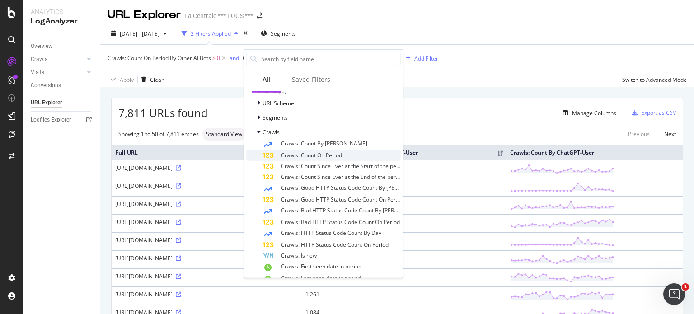
click at [319, 155] on span "Crawls: Count On Period" at bounding box center [311, 155] width 61 height 8
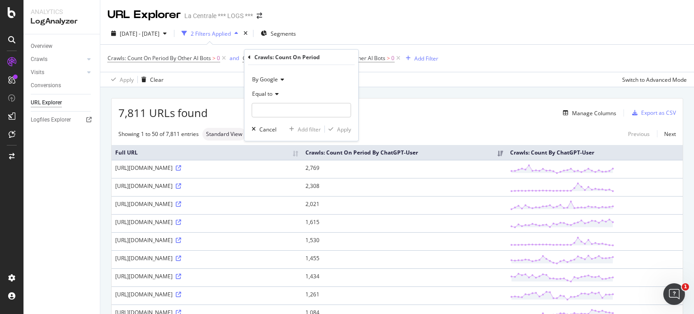
click at [280, 80] on icon at bounding box center [281, 79] width 6 height 5
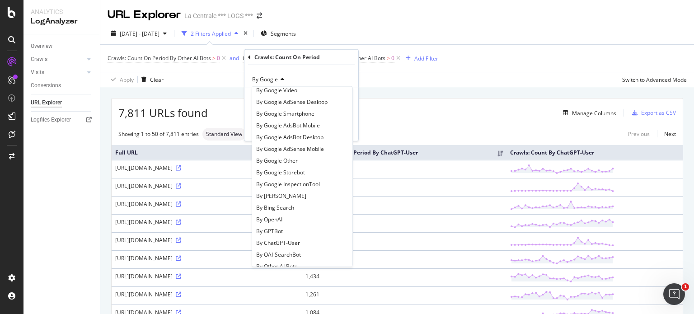
scroll to position [51, 0]
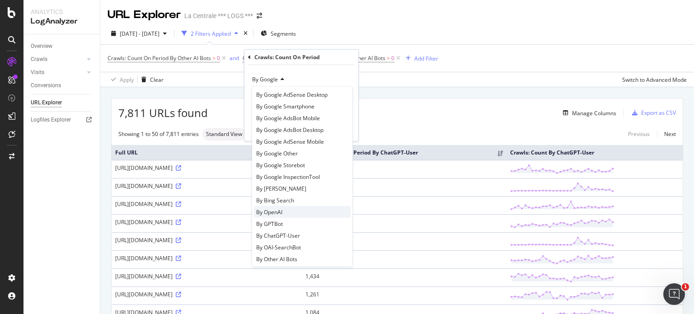
click at [287, 213] on div "By OpenAI" at bounding box center [302, 212] width 97 height 12
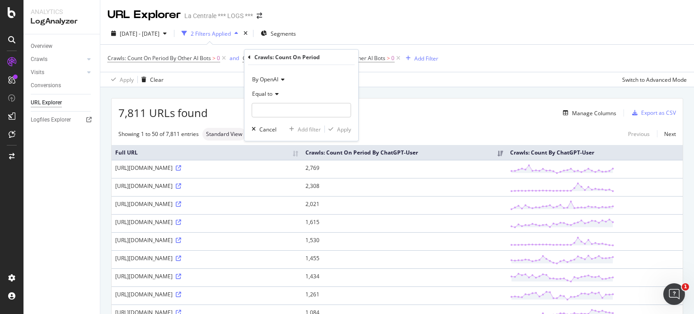
click at [277, 96] on icon at bounding box center [275, 93] width 6 height 5
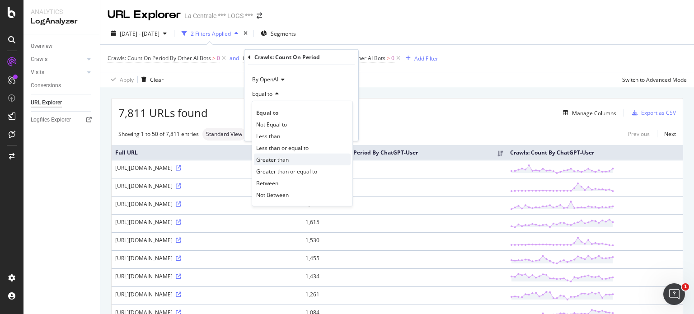
click at [278, 155] on span "Greater than" at bounding box center [272, 159] width 33 height 8
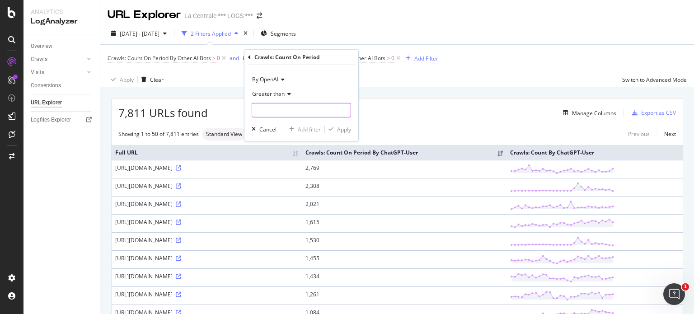
click at [270, 111] on input "number" at bounding box center [301, 110] width 99 height 14
type input "0"
click at [341, 128] on div "Apply" at bounding box center [344, 129] width 14 height 8
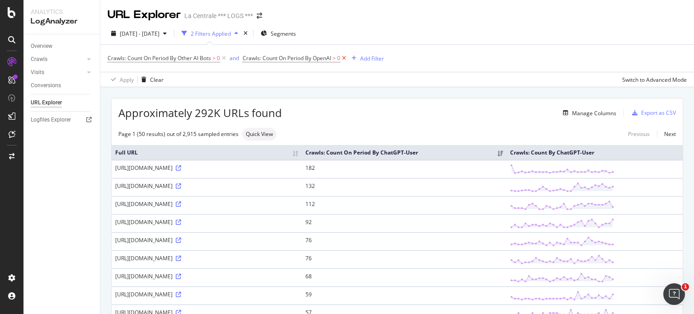
click at [346, 59] on icon at bounding box center [344, 58] width 8 height 9
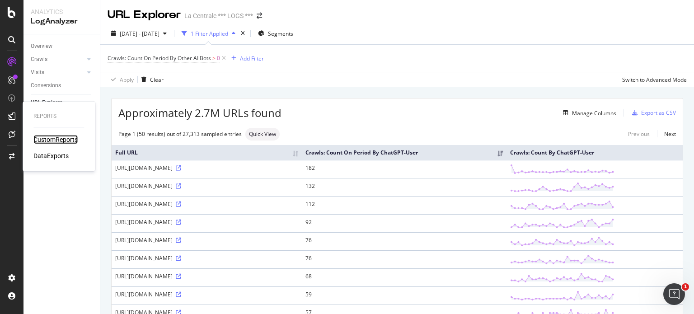
click at [47, 137] on div "CustomReports" at bounding box center [55, 139] width 44 height 9
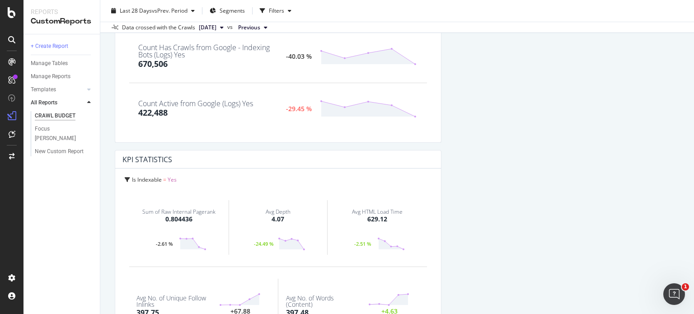
scroll to position [361, 0]
click at [89, 94] on div at bounding box center [88, 89] width 9 height 9
click at [61, 104] on div "AI Bots in Search" at bounding box center [55, 102] width 41 height 9
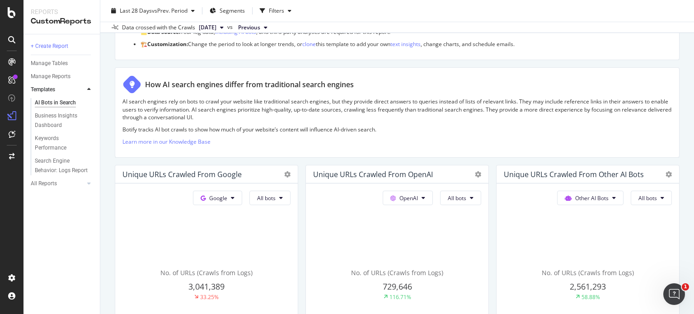
scroll to position [96, 0]
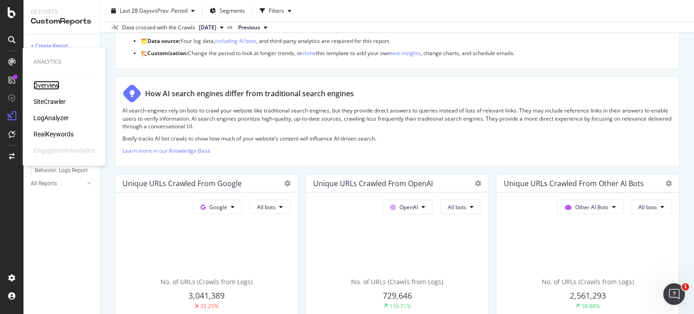
click at [45, 84] on div "Overview" at bounding box center [46, 85] width 26 height 9
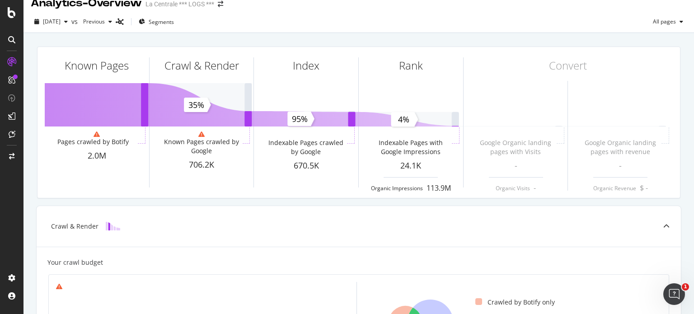
scroll to position [13, 0]
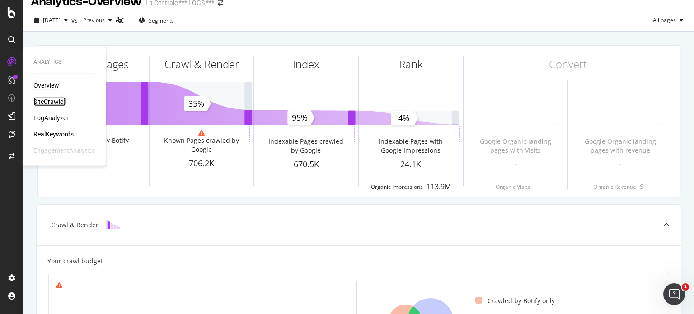
click at [47, 101] on div "SiteCrawler" at bounding box center [49, 101] width 32 height 9
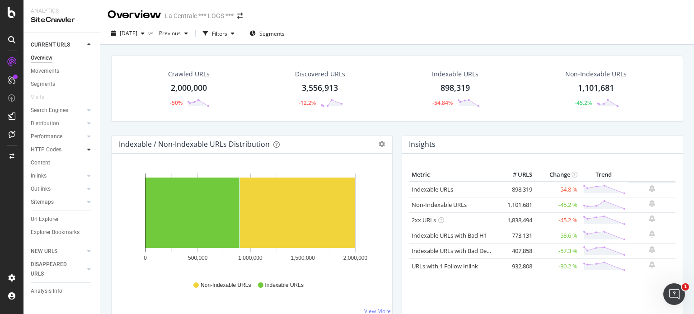
click at [87, 152] on icon at bounding box center [89, 149] width 4 height 5
click at [47, 188] on div "Insights" at bounding box center [44, 188] width 19 height 9
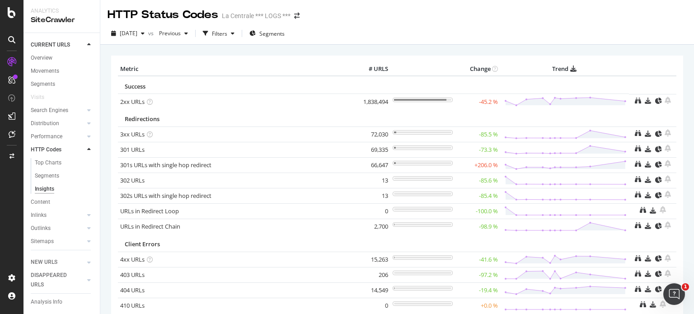
scroll to position [101, 0]
